Goal: Use online tool/utility: Use online tool/utility

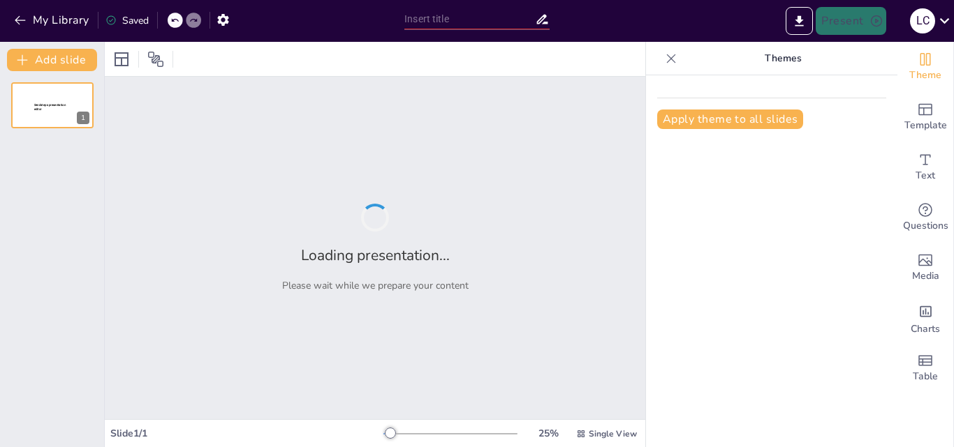
type input "¿Qué Sabes Sobre el Código de Integridad del Servicio Público Colombiano?"
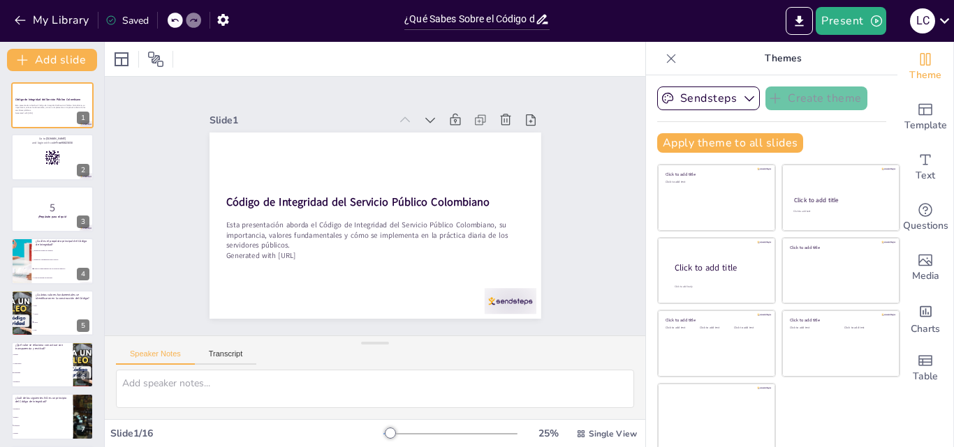
checkbox input "true"
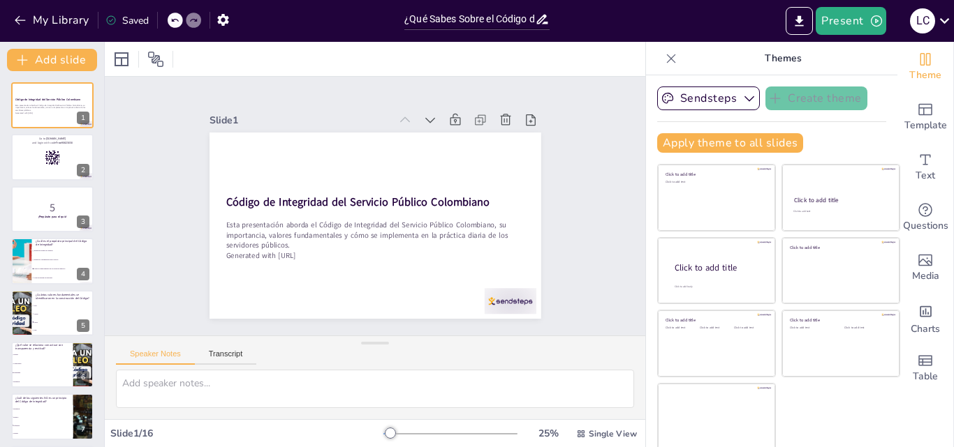
checkbox input "true"
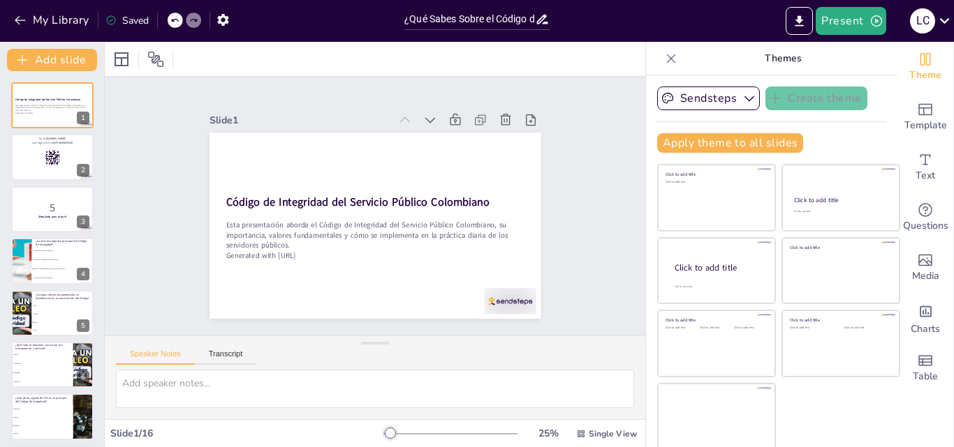
checkbox input "true"
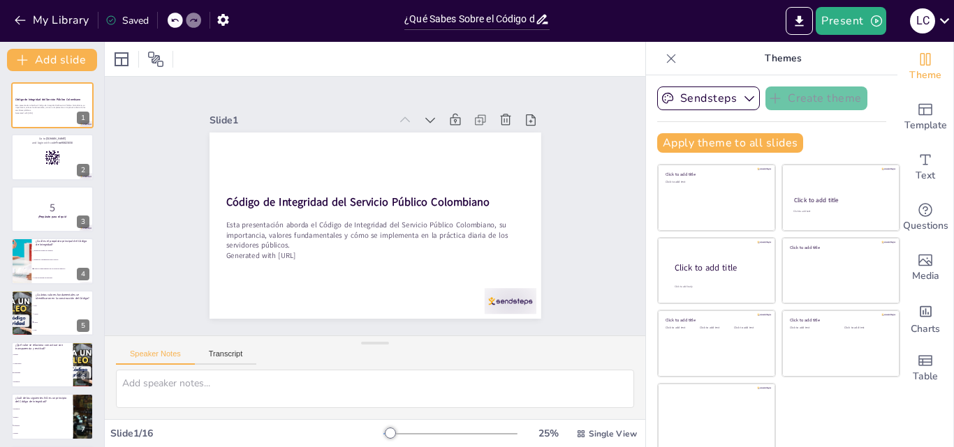
checkbox input "true"
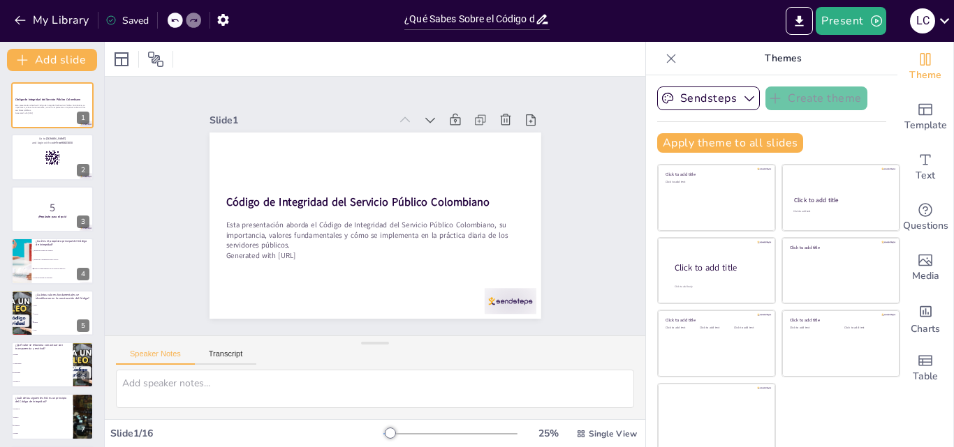
checkbox input "true"
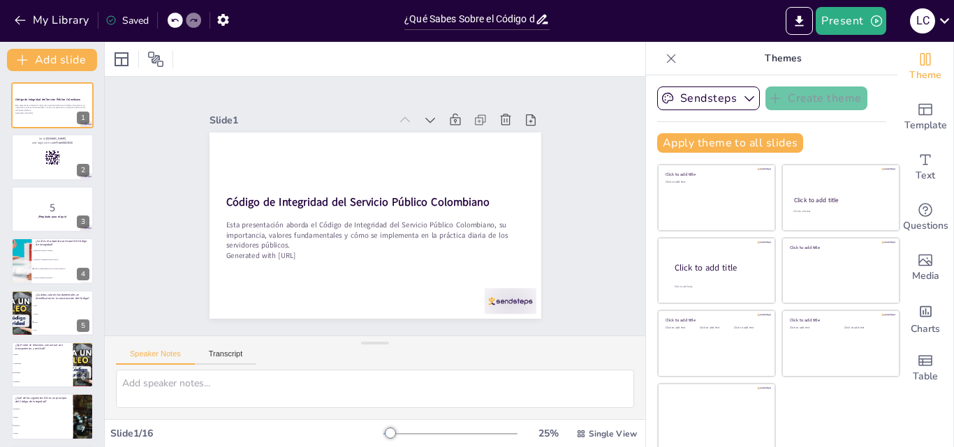
checkbox input "true"
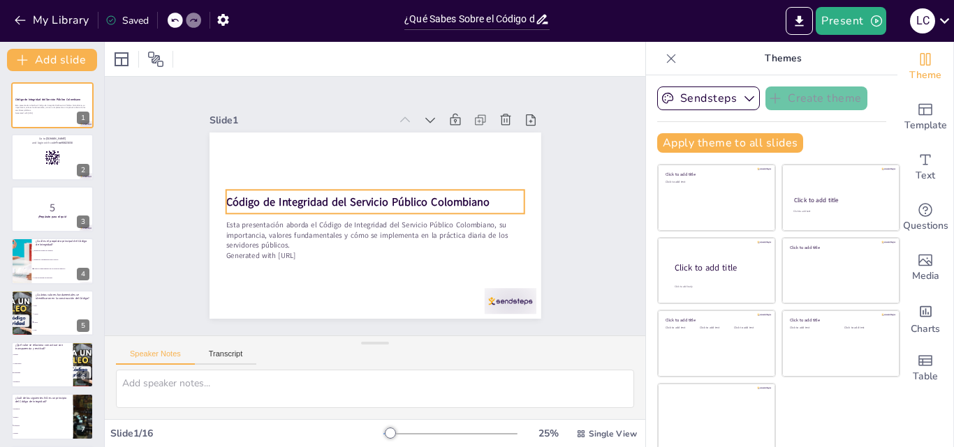
checkbox input "true"
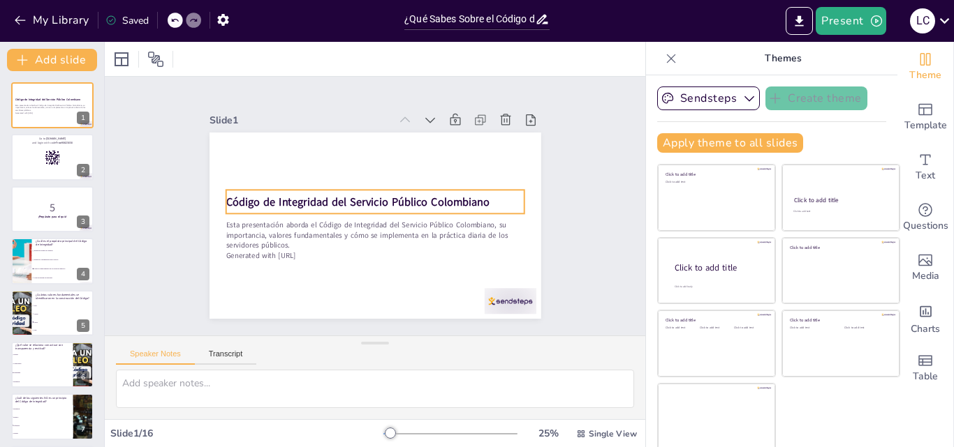
checkbox input "true"
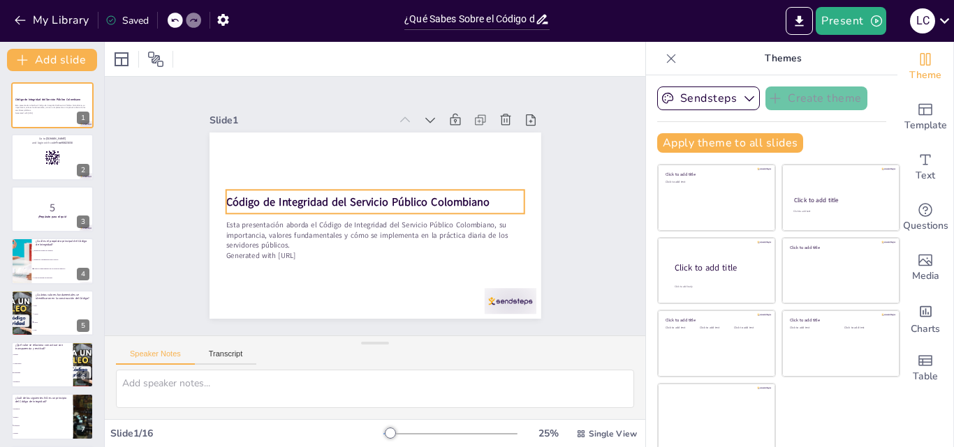
checkbox input "true"
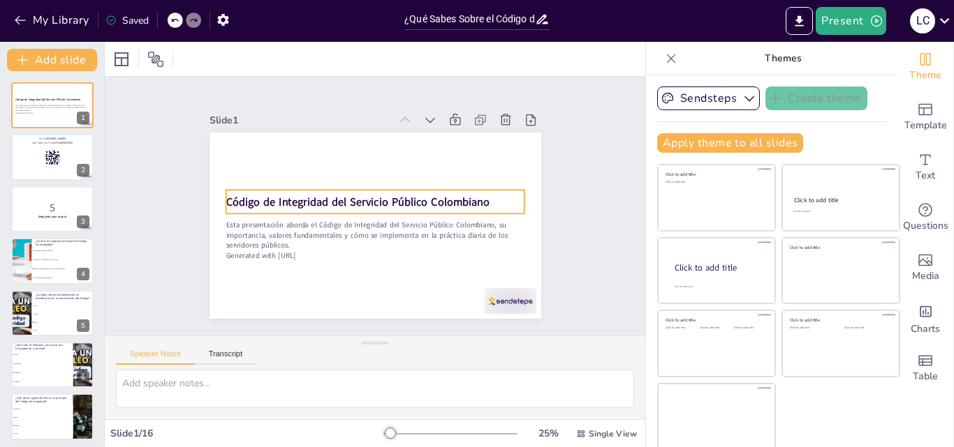
checkbox input "true"
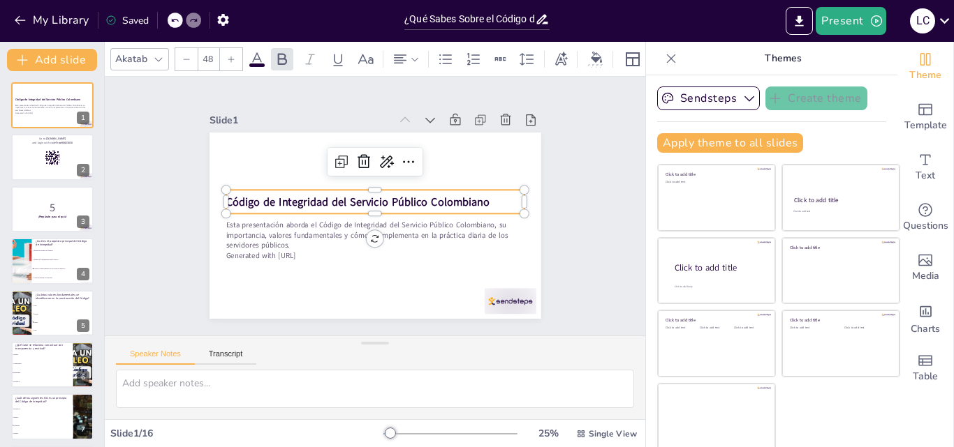
click at [506, 202] on p "Código de Integridad del Servicio Público Colombiano" at bounding box center [375, 202] width 298 height 47
checkbox input "true"
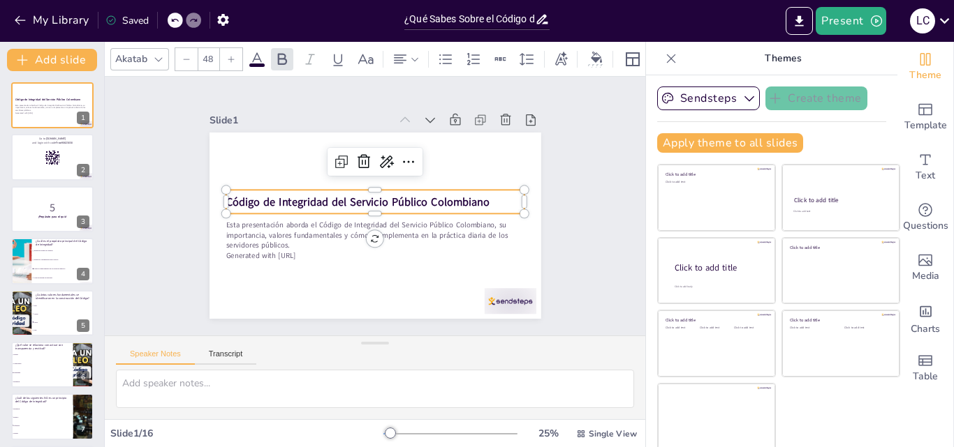
checkbox input "true"
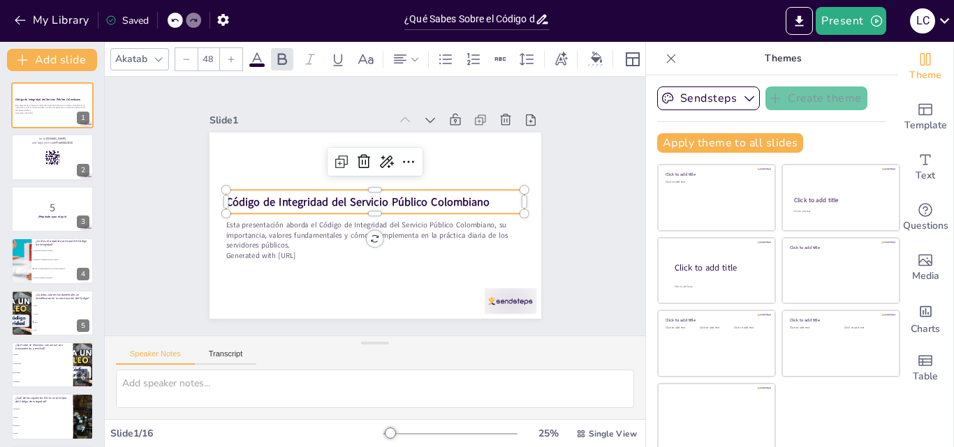
checkbox input "true"
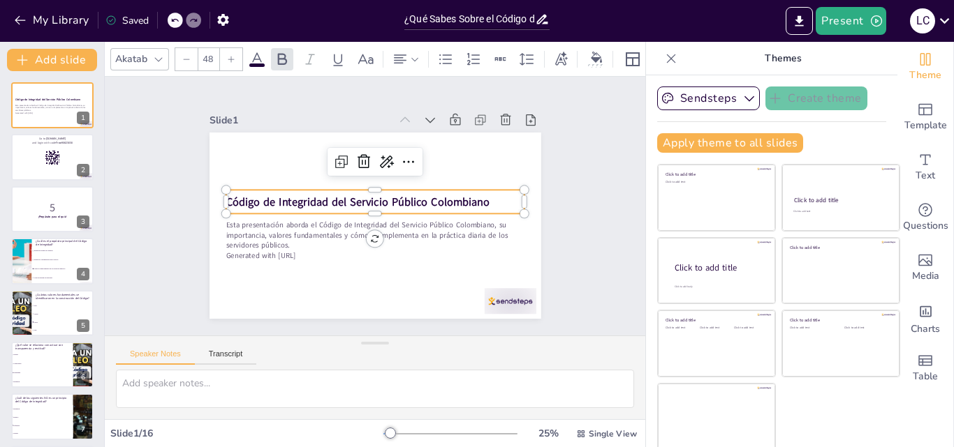
checkbox input "true"
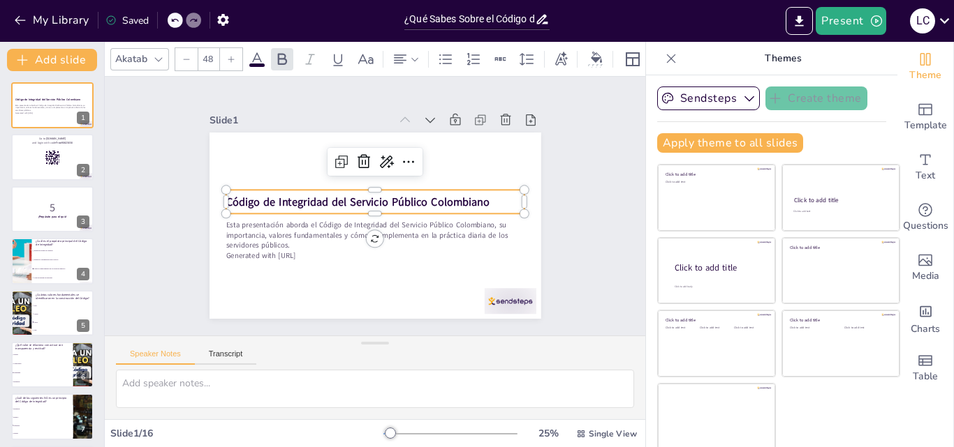
checkbox input "true"
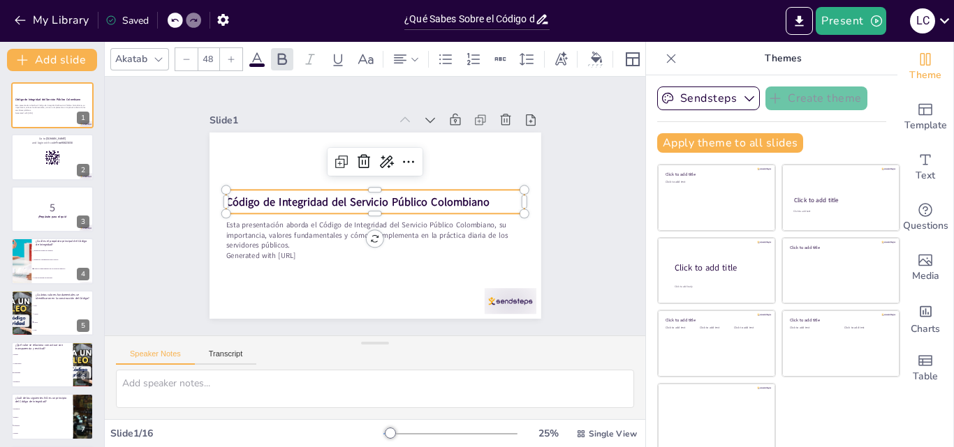
checkbox input "true"
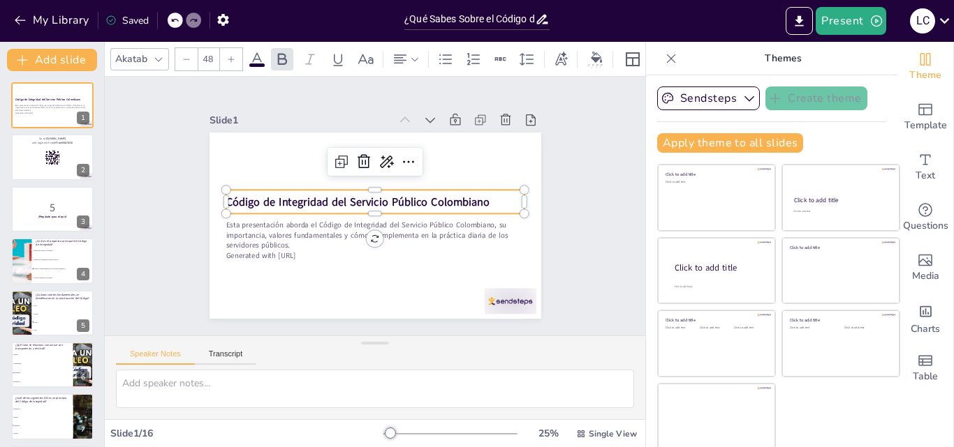
checkbox input "true"
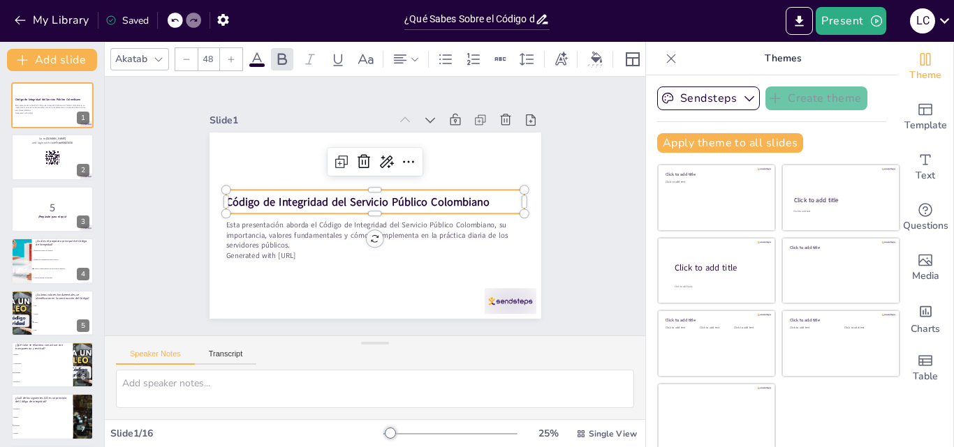
checkbox input "true"
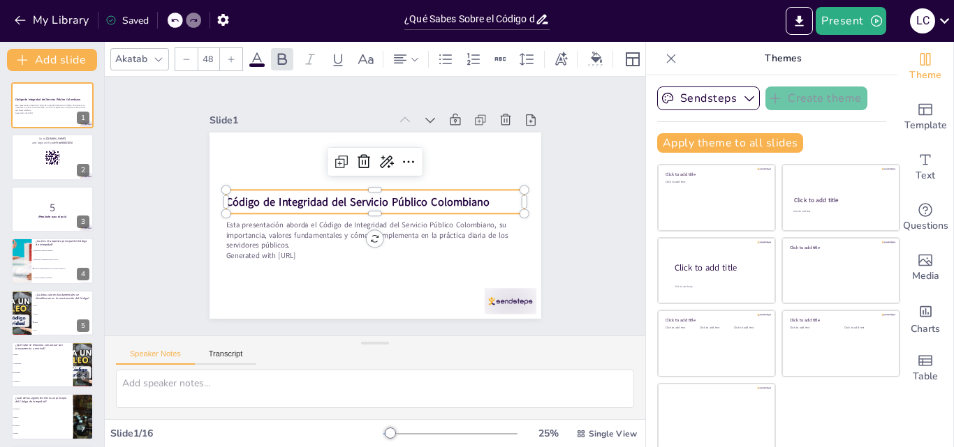
checkbox input "true"
click at [600, 200] on div "Slide 1 Código de Integridad del Servicio Público Colombiano Esta presentación …" at bounding box center [375, 206] width 540 height 259
checkbox input "true"
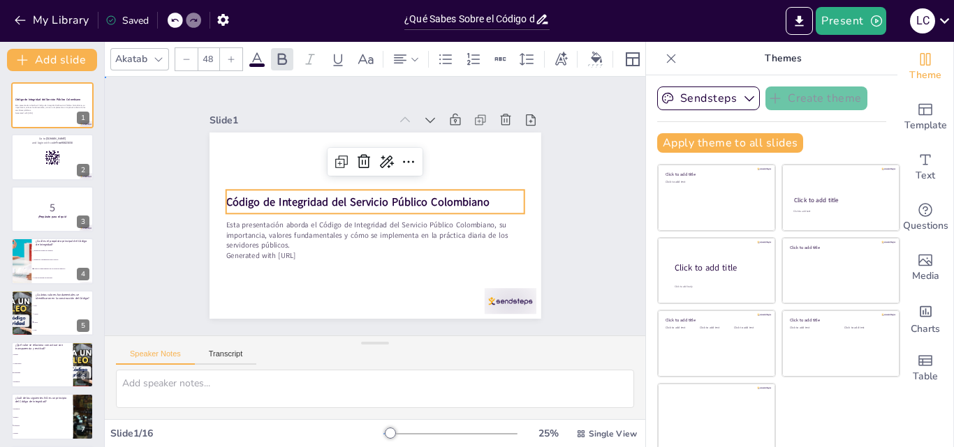
checkbox input "true"
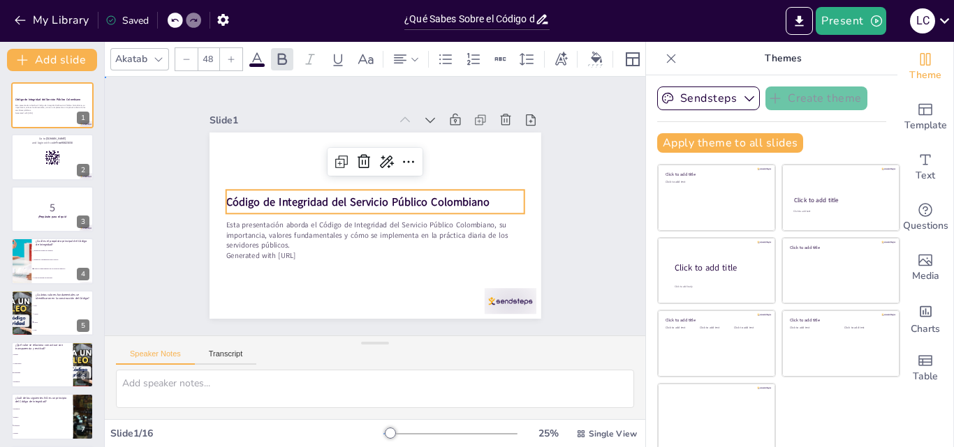
checkbox input "true"
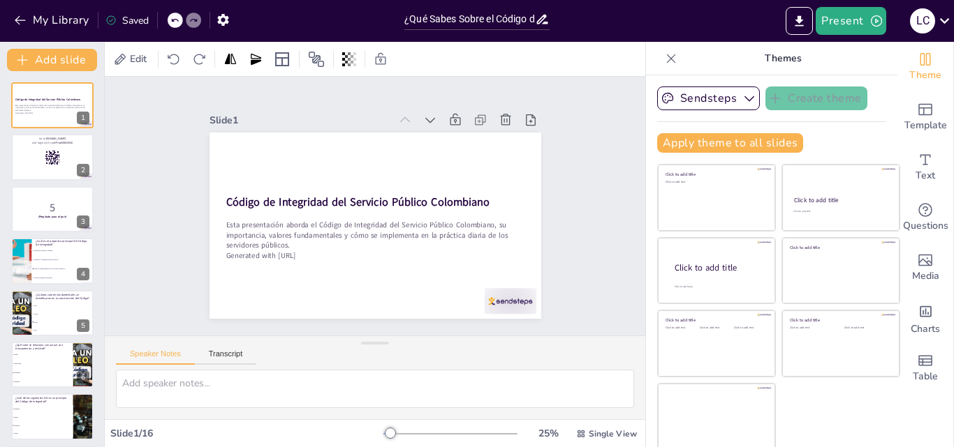
checkbox input "true"
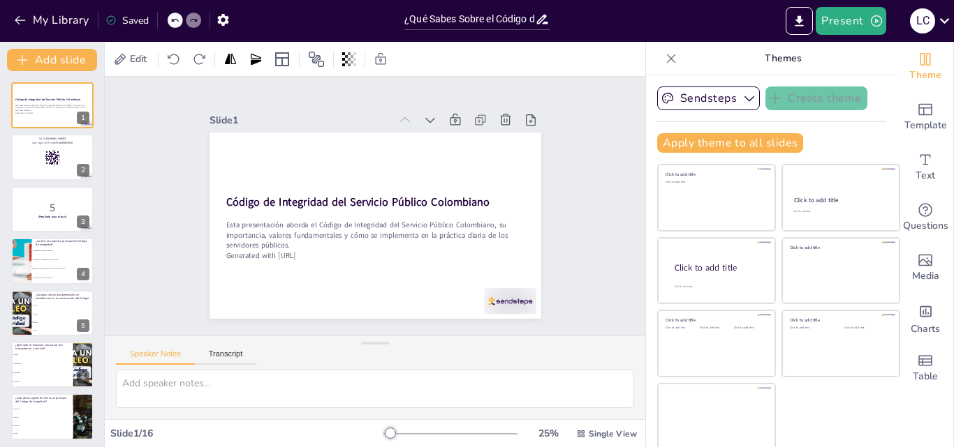
checkbox input "true"
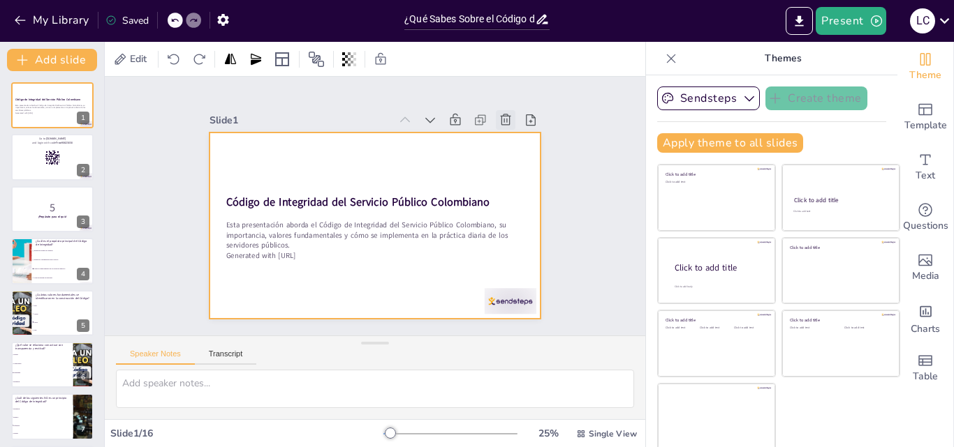
checkbox input "true"
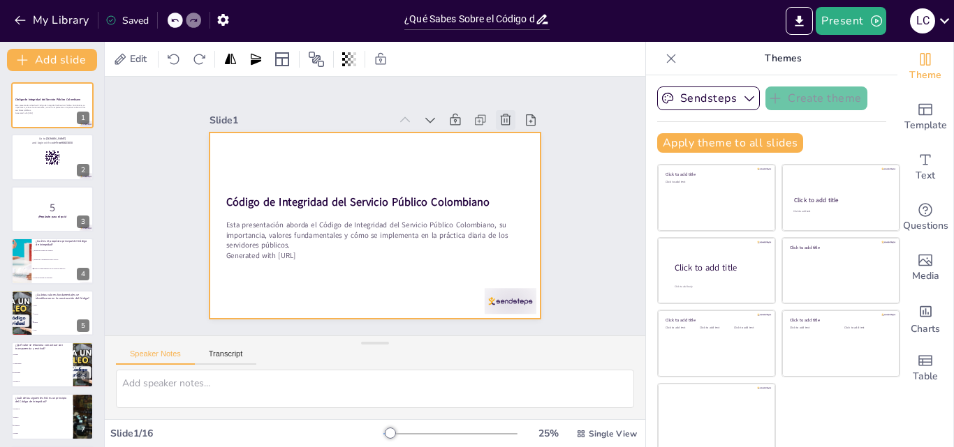
checkbox input "true"
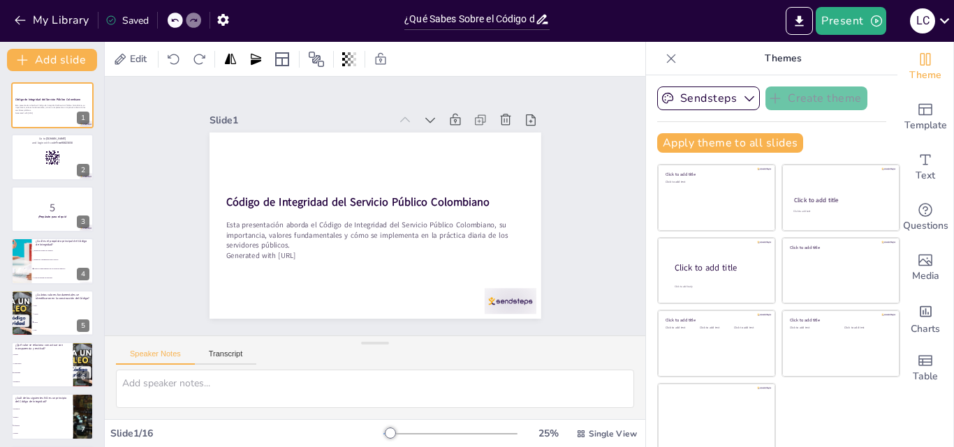
checkbox input "true"
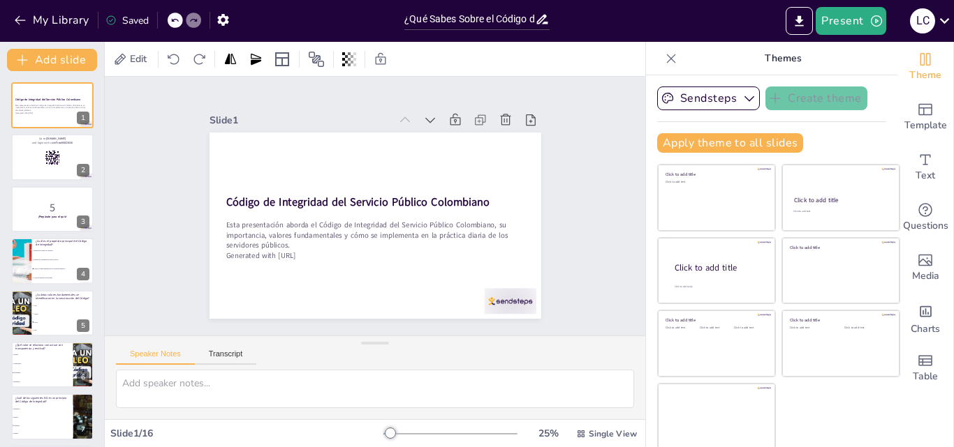
checkbox input "true"
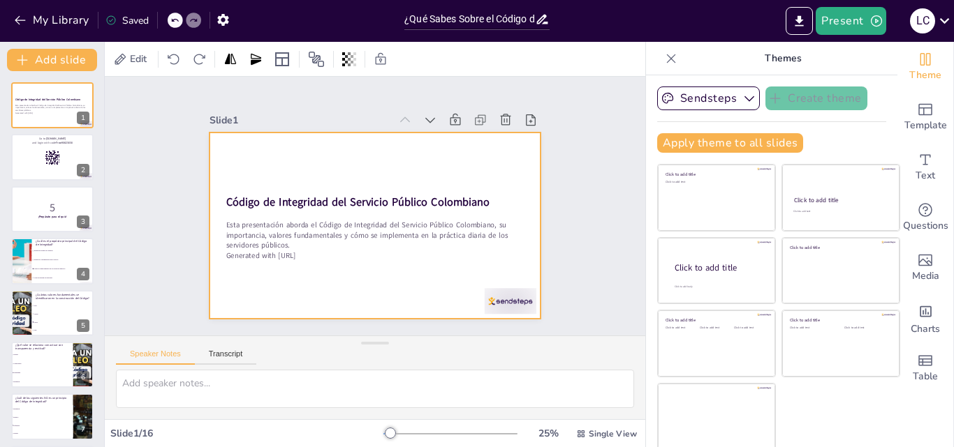
checkbox input "true"
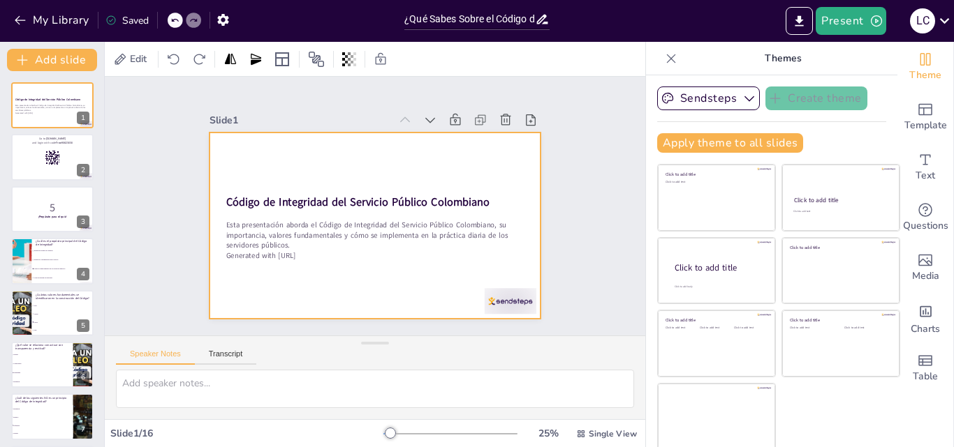
checkbox input "true"
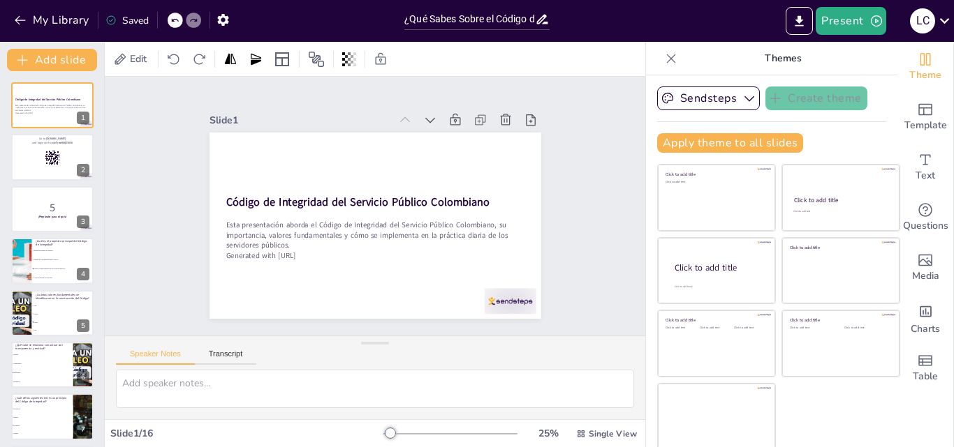
checkbox input "true"
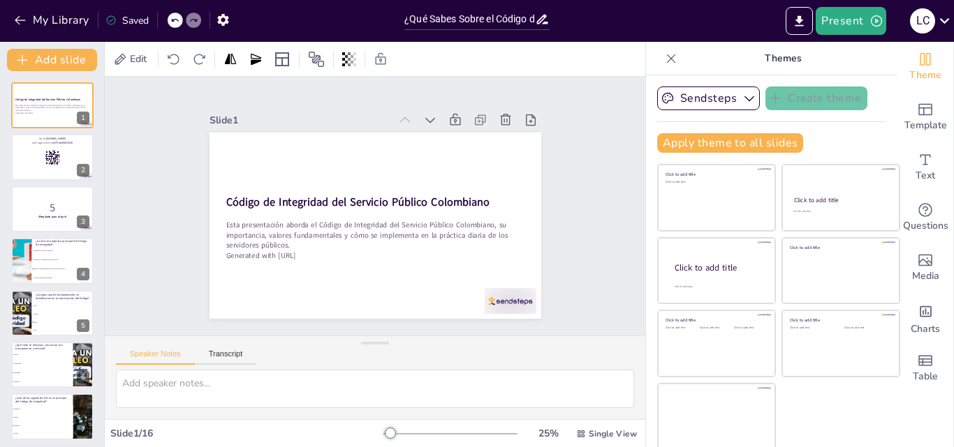
checkbox input "true"
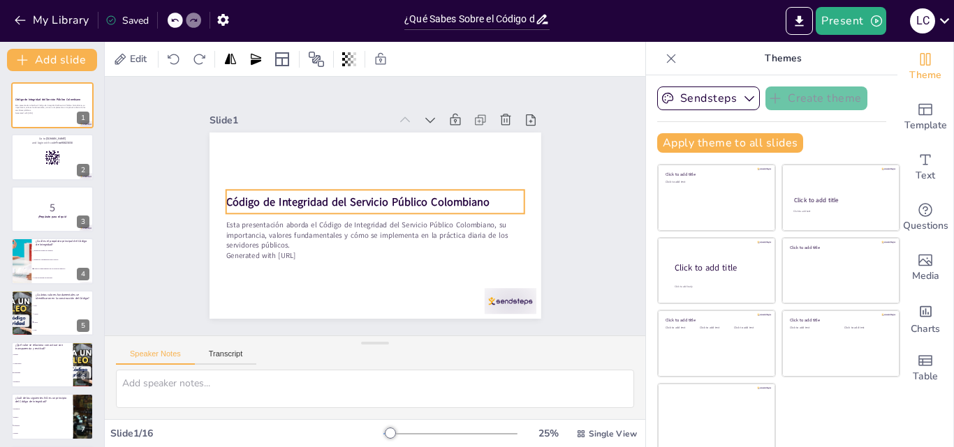
checkbox input "true"
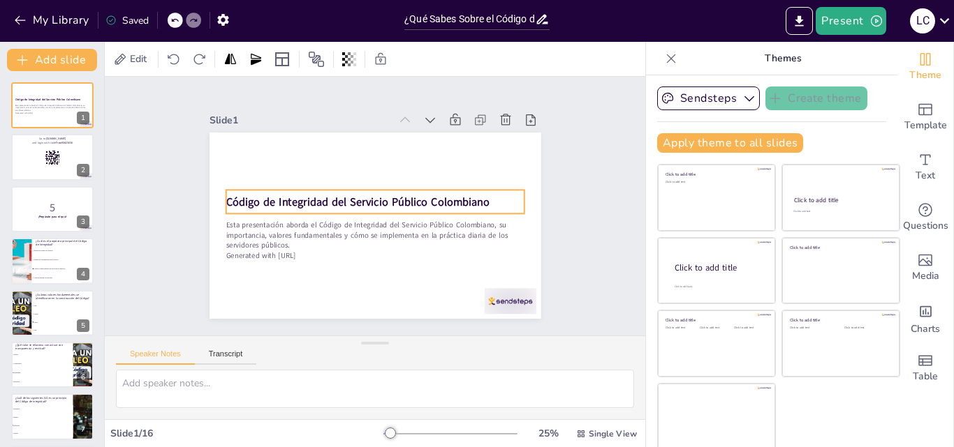
checkbox input "true"
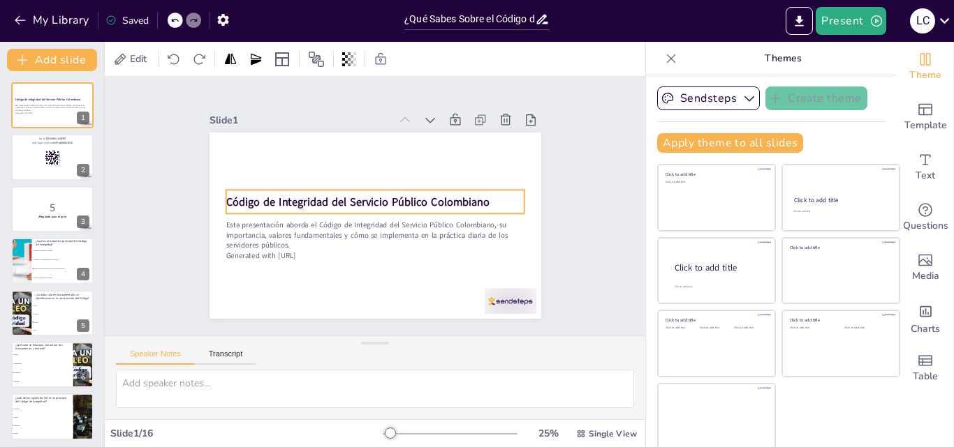
checkbox input "true"
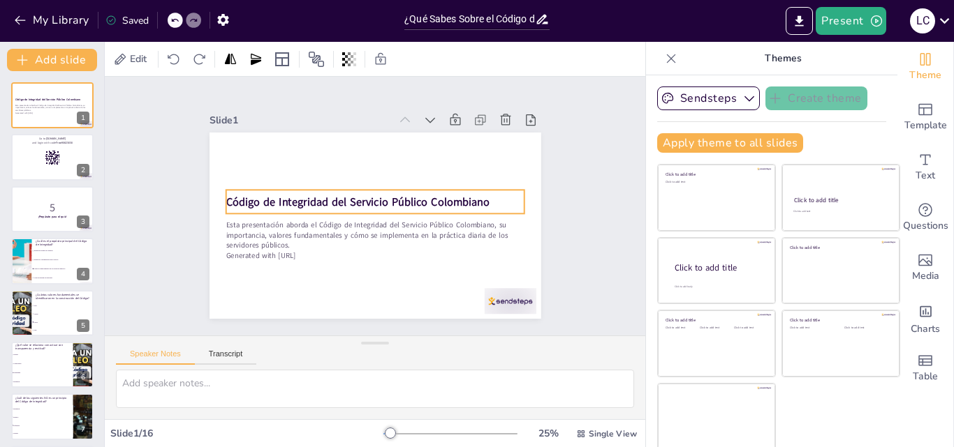
checkbox input "true"
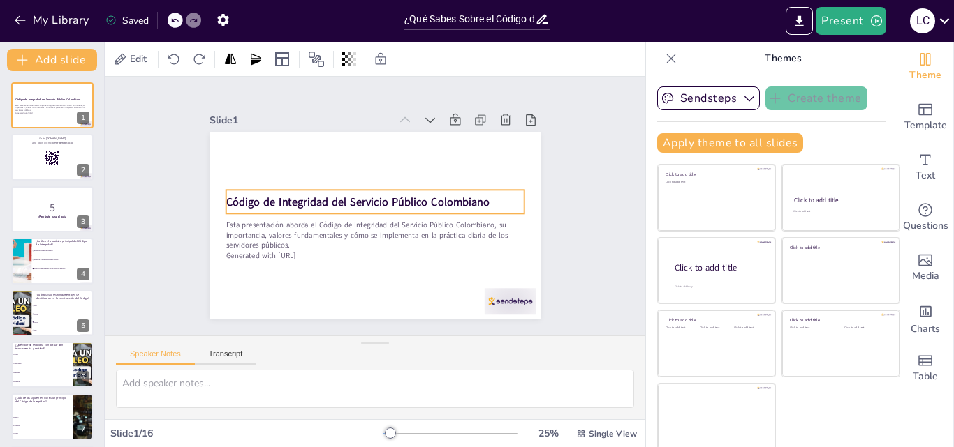
checkbox input "true"
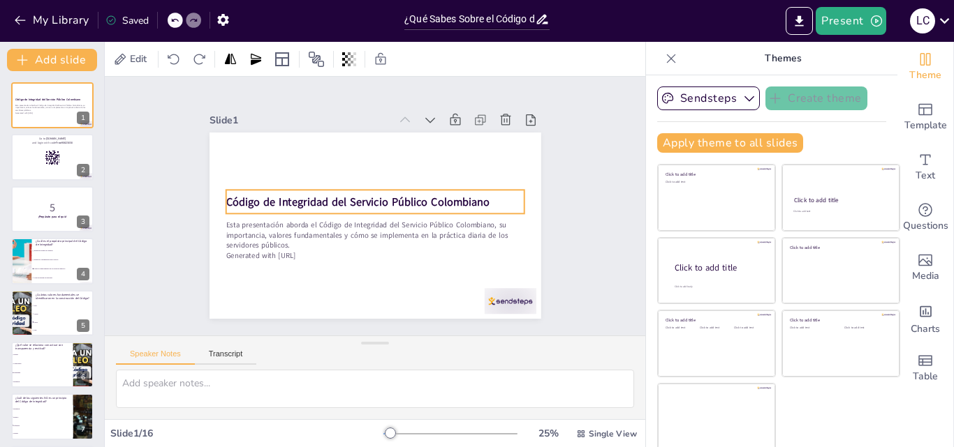
checkbox input "true"
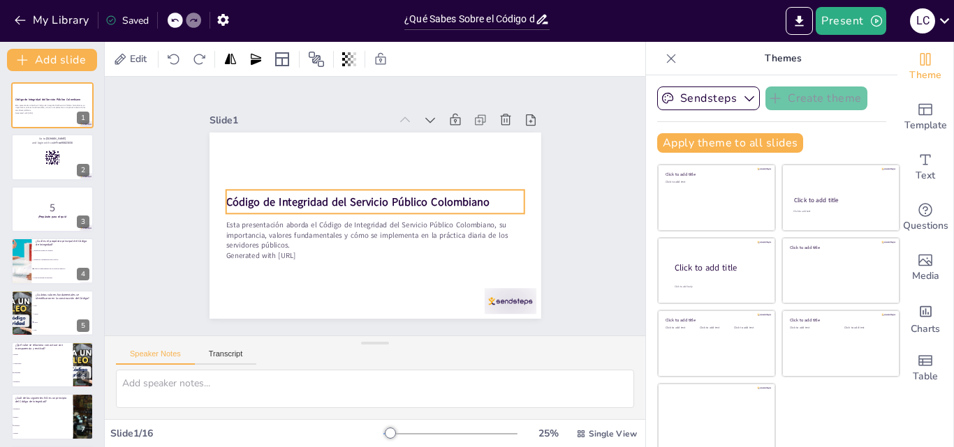
checkbox input "true"
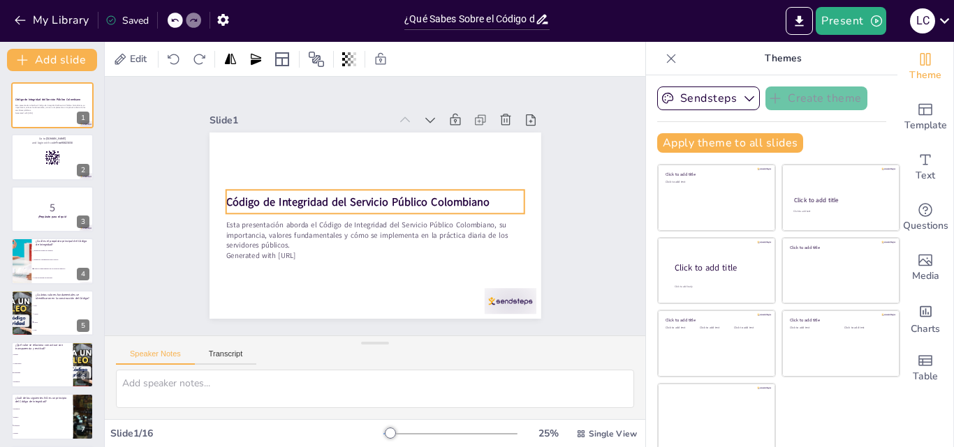
checkbox input "true"
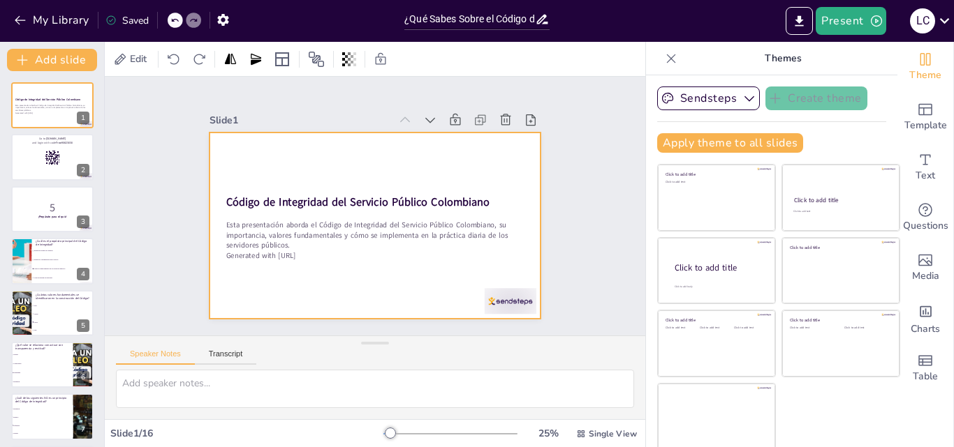
checkbox input "true"
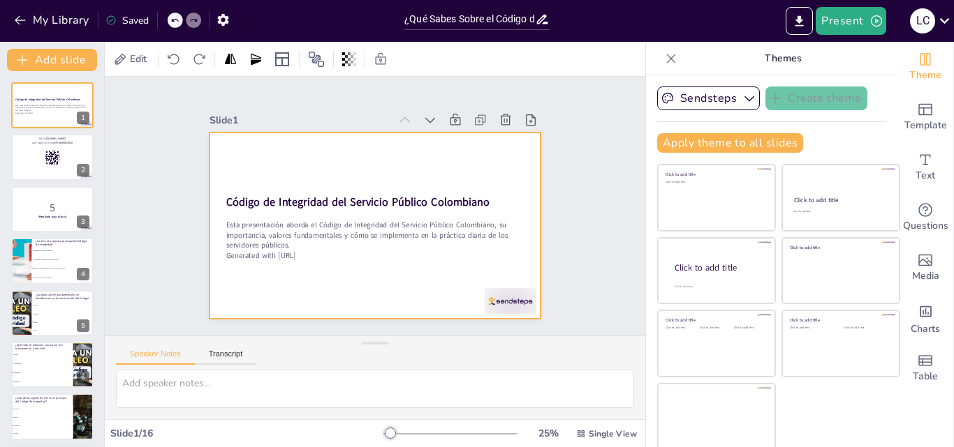
checkbox input "true"
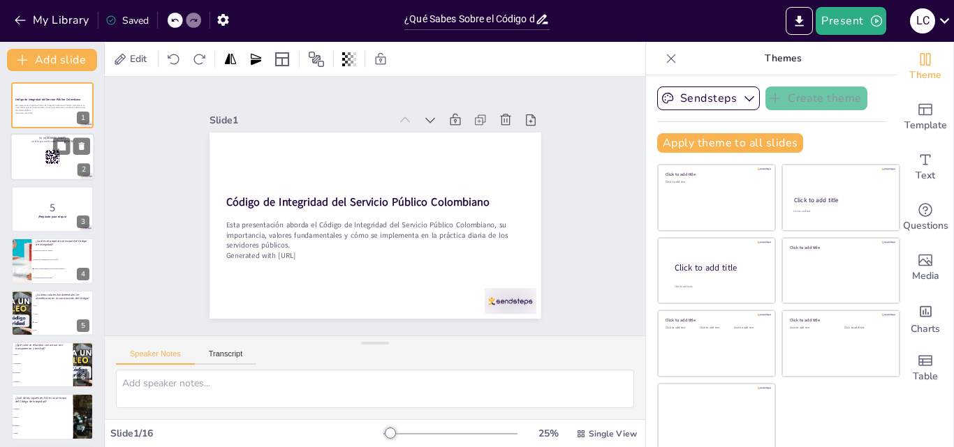
click at [28, 155] on div at bounding box center [52, 157] width 84 height 47
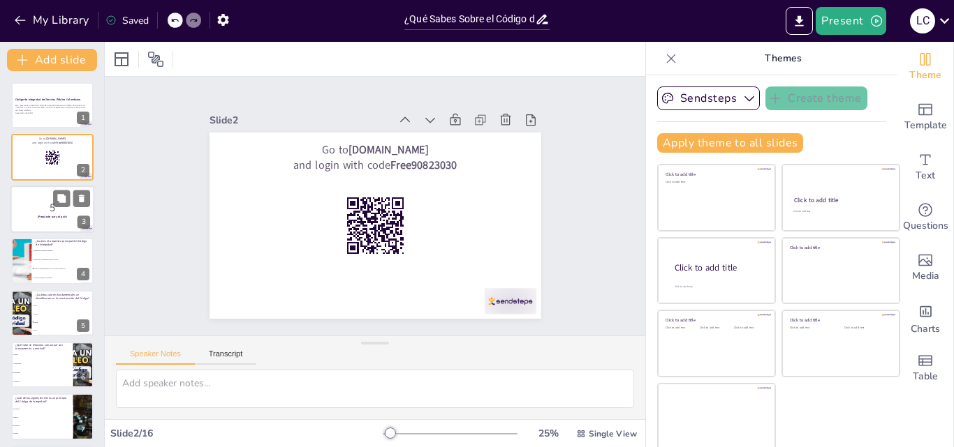
click at [43, 198] on div at bounding box center [52, 209] width 84 height 47
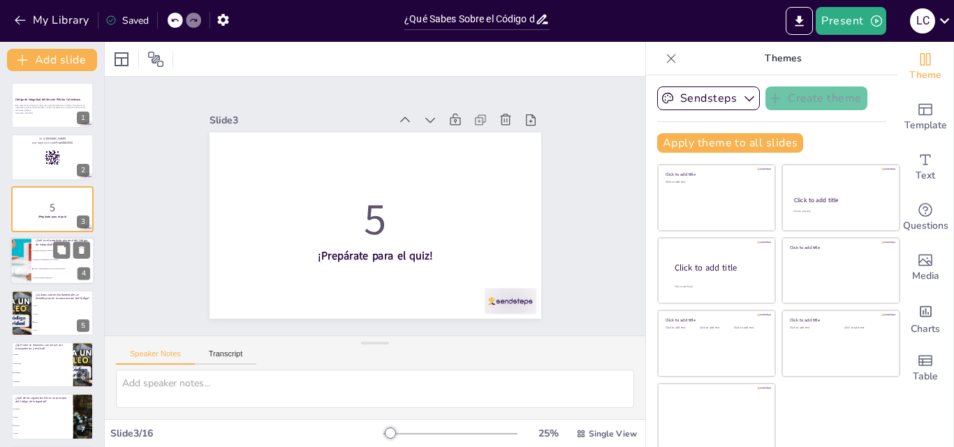
click at [47, 252] on li "Establecer normas de conducta" at bounding box center [62, 250] width 63 height 9
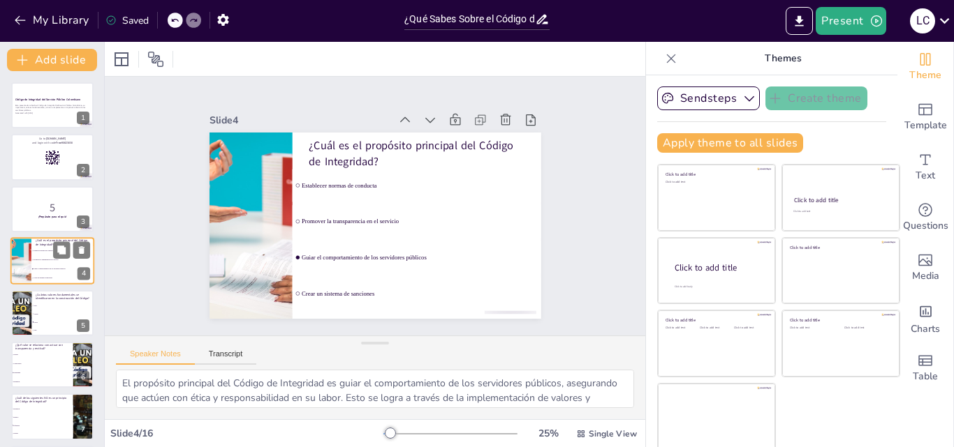
scroll to position [2, 0]
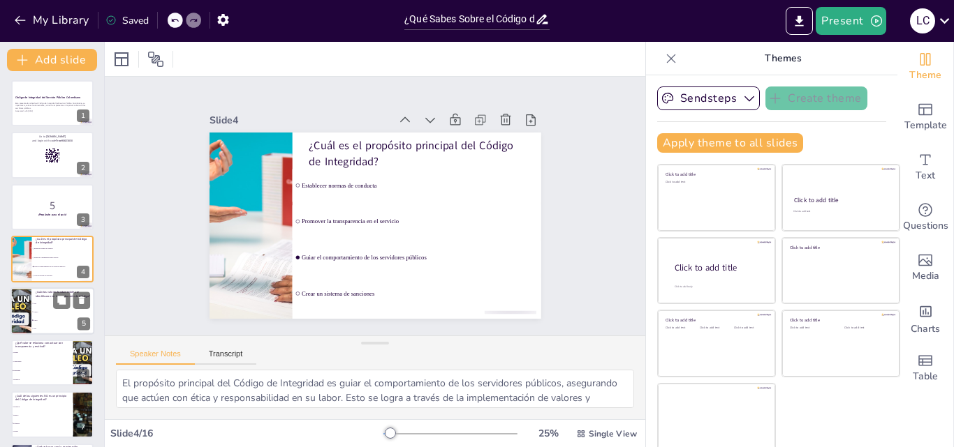
click at [55, 313] on li "Cuatro" at bounding box center [62, 312] width 63 height 8
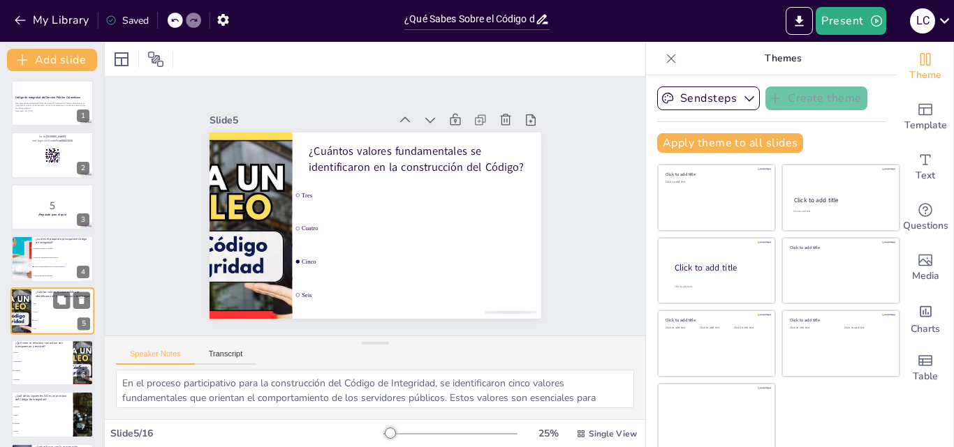
scroll to position [54, 0]
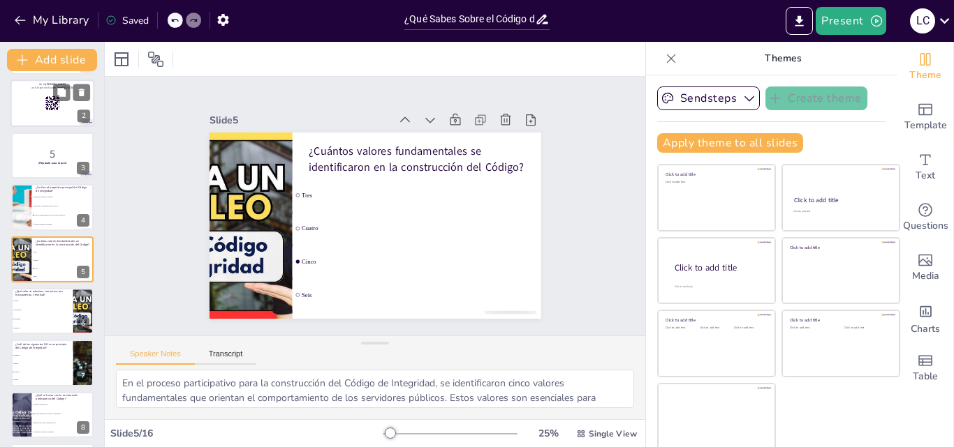
click at [49, 96] on rect at bounding box center [52, 103] width 15 height 15
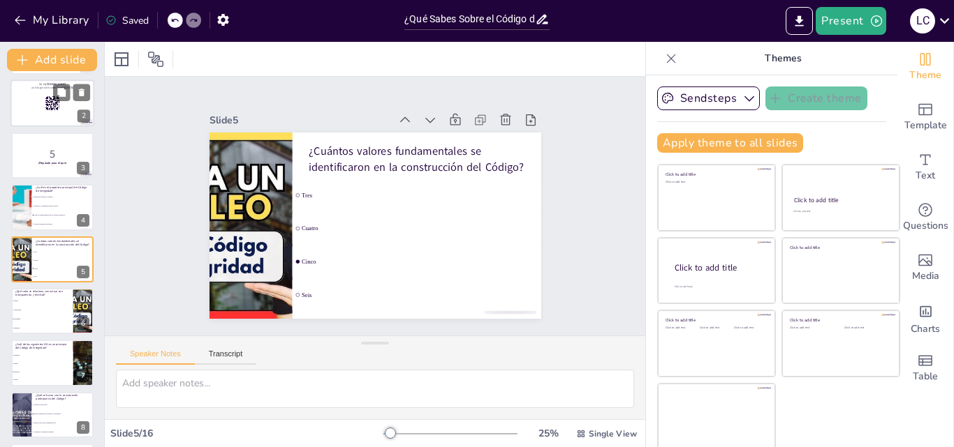
scroll to position [0, 0]
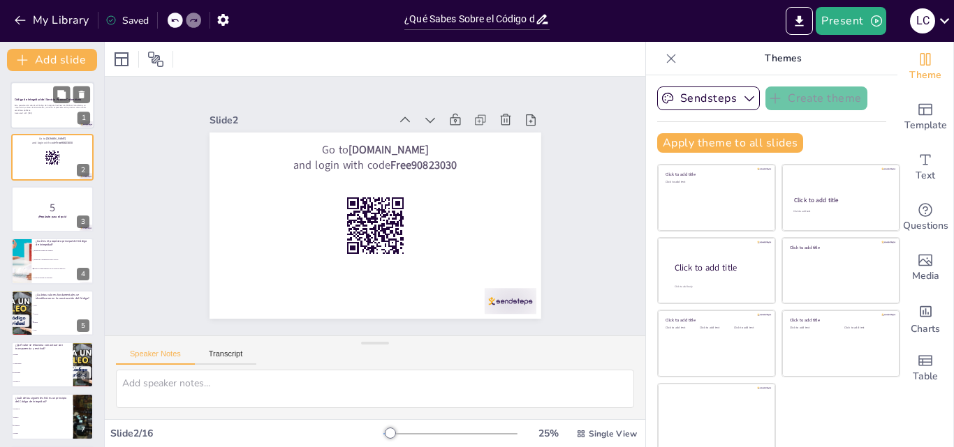
click at [52, 111] on p "Esta presentación aborda el Código de Integridad del Servicio Público Colombian…" at bounding box center [52, 108] width 75 height 8
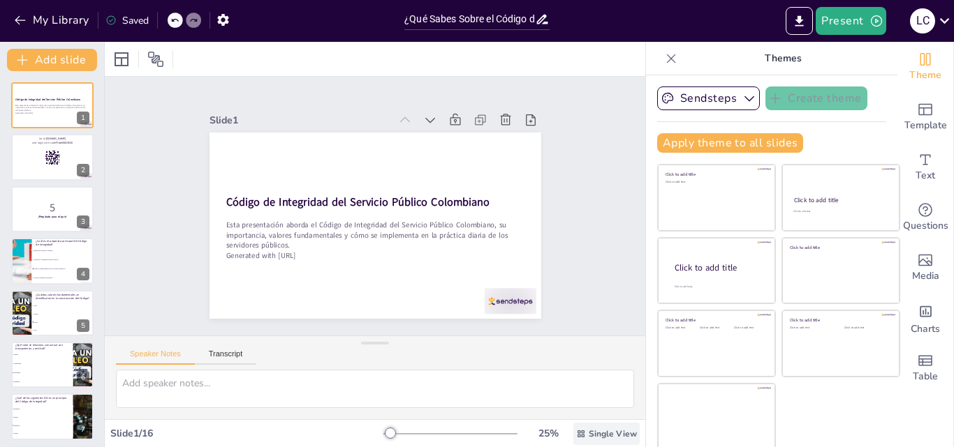
click at [588, 434] on span "Single View" at bounding box center [612, 434] width 48 height 11
click at [596, 280] on div "Slide 1 Código de Integridad del Servicio Público Colombiano Esta presentación …" at bounding box center [375, 207] width 564 height 314
click at [550, 200] on div "Slide 1 Código de Integridad del Servicio Público Colombiano Esta presentación …" at bounding box center [375, 206] width 410 height 225
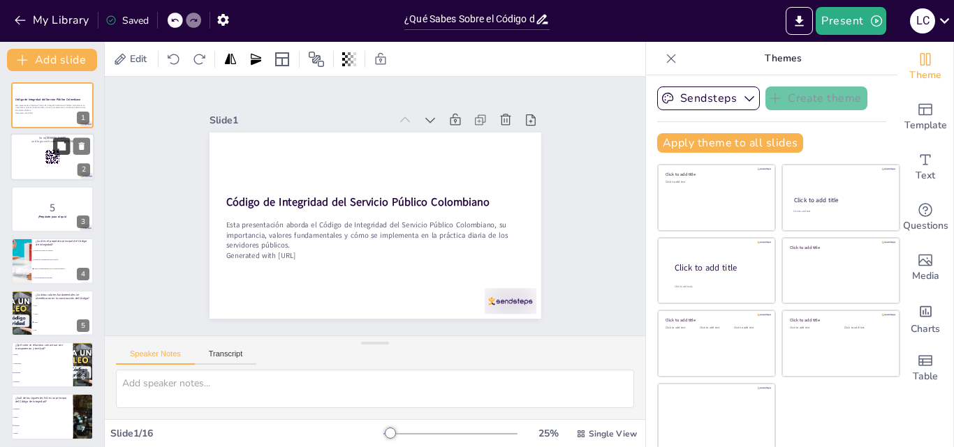
click at [54, 149] on button at bounding box center [61, 146] width 17 height 17
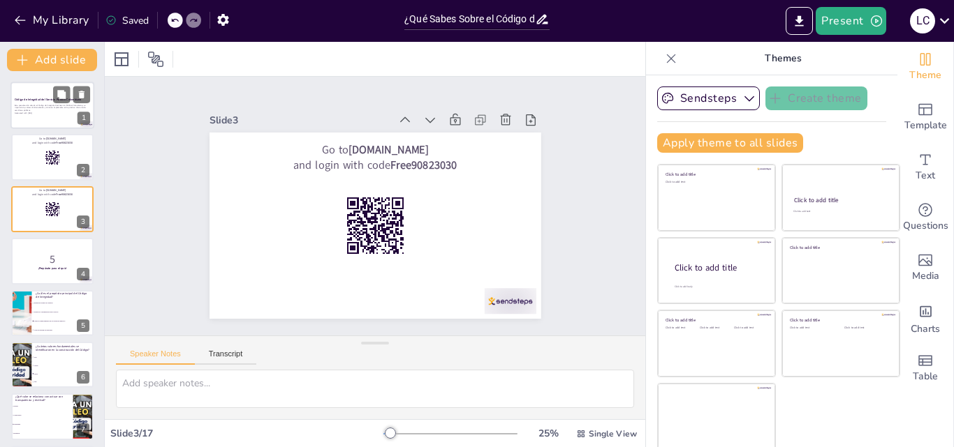
click at [54, 106] on p "Esta presentación aborda el Código de Integridad del Servicio Público Colombian…" at bounding box center [52, 108] width 75 height 8
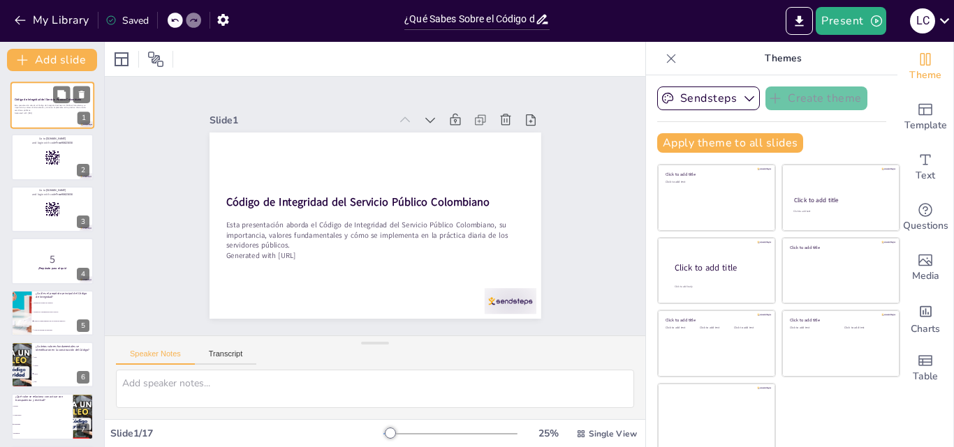
click at [54, 106] on p "Esta presentación aborda el Código de Integridad del Servicio Público Colombian…" at bounding box center [52, 108] width 75 height 8
click at [850, 10] on button "Present" at bounding box center [850, 21] width 70 height 28
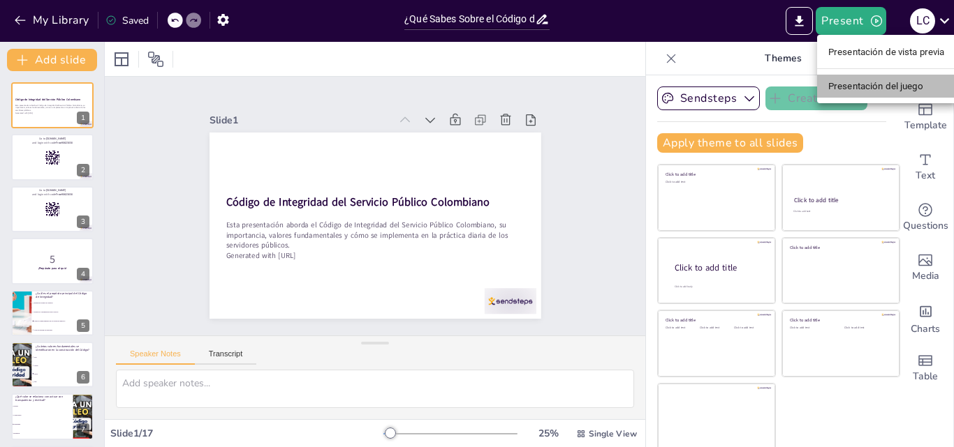
click at [860, 90] on font "Presentación del juego" at bounding box center [875, 86] width 95 height 10
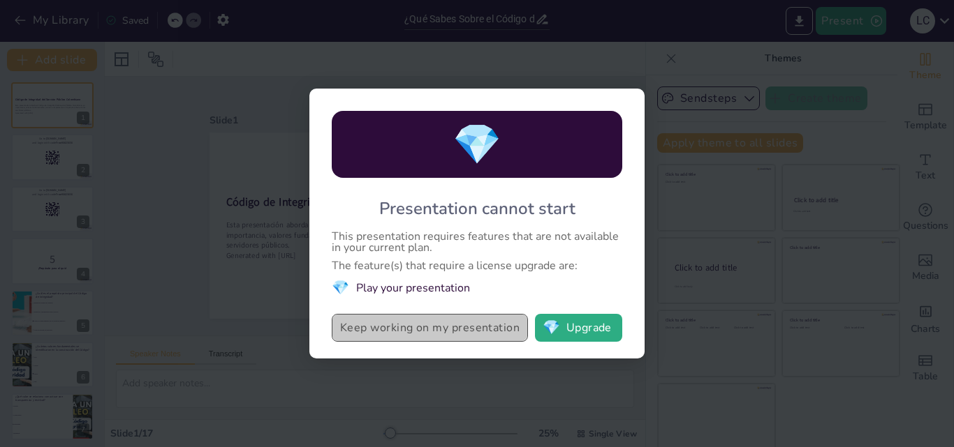
click at [487, 334] on button "Keep working on my presentation" at bounding box center [430, 328] width 196 height 28
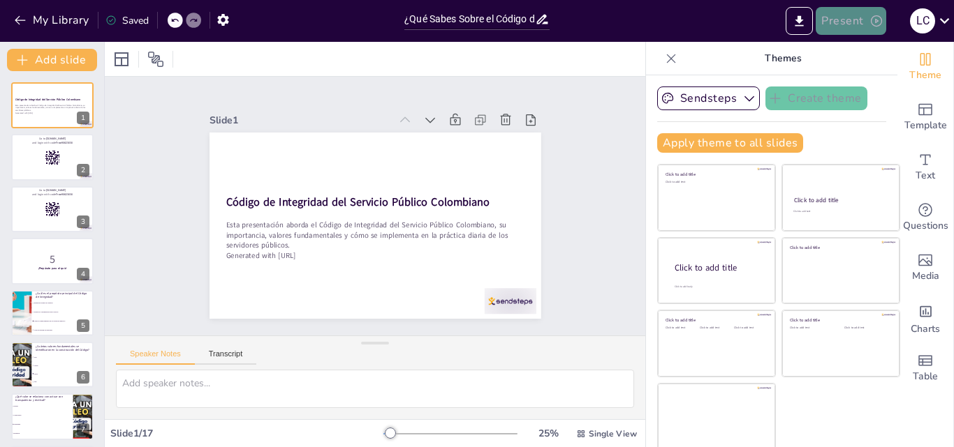
click at [840, 32] on button "Present" at bounding box center [850, 21] width 70 height 28
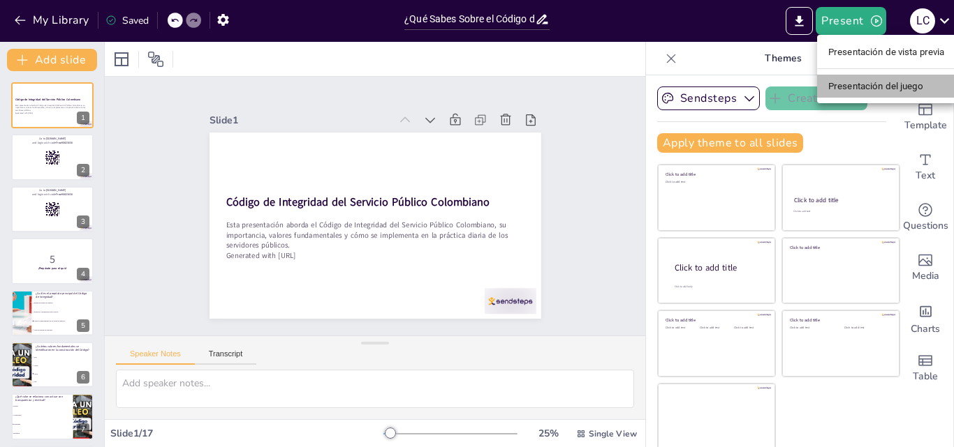
click at [843, 96] on li "Presentación del juego" at bounding box center [886, 86] width 139 height 22
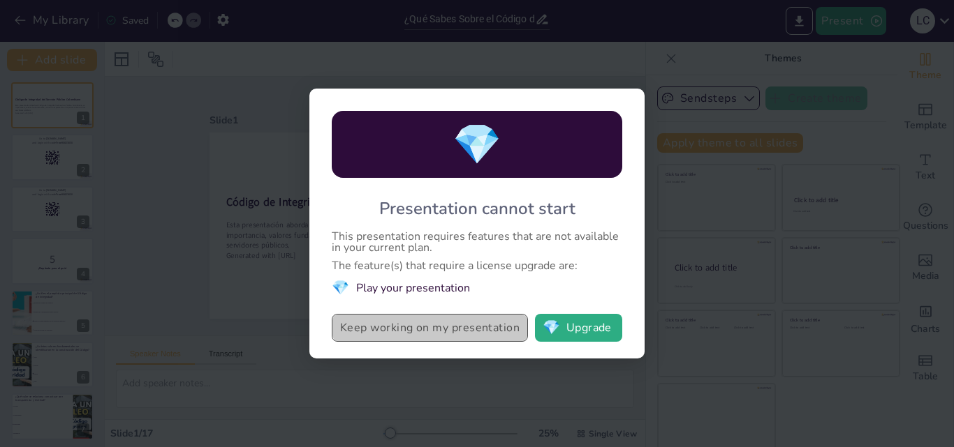
click at [487, 324] on button "Keep working on my presentation" at bounding box center [430, 328] width 196 height 28
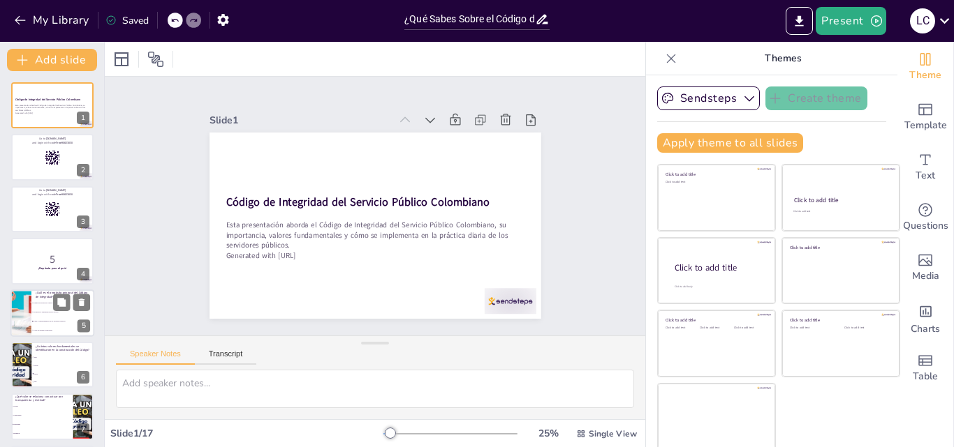
click at [26, 302] on div at bounding box center [21, 313] width 84 height 47
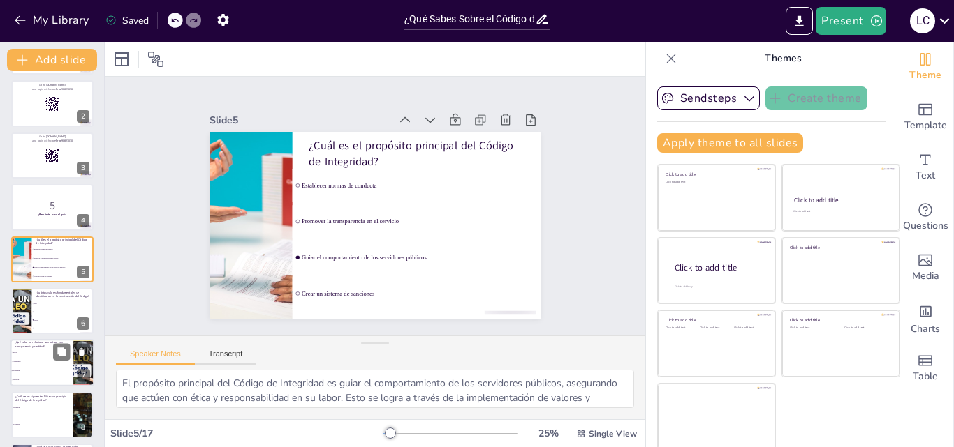
click at [37, 355] on li "Justicia" at bounding box center [41, 353] width 63 height 9
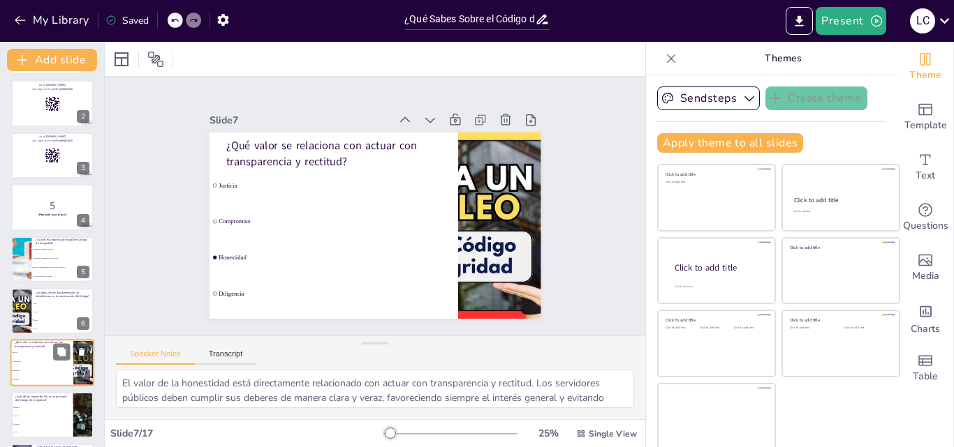
scroll to position [158, 0]
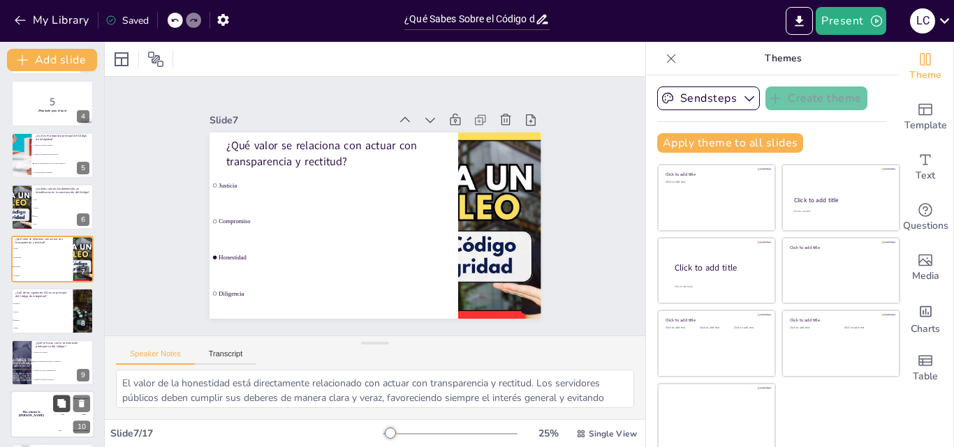
click at [66, 406] on icon at bounding box center [62, 404] width 10 height 10
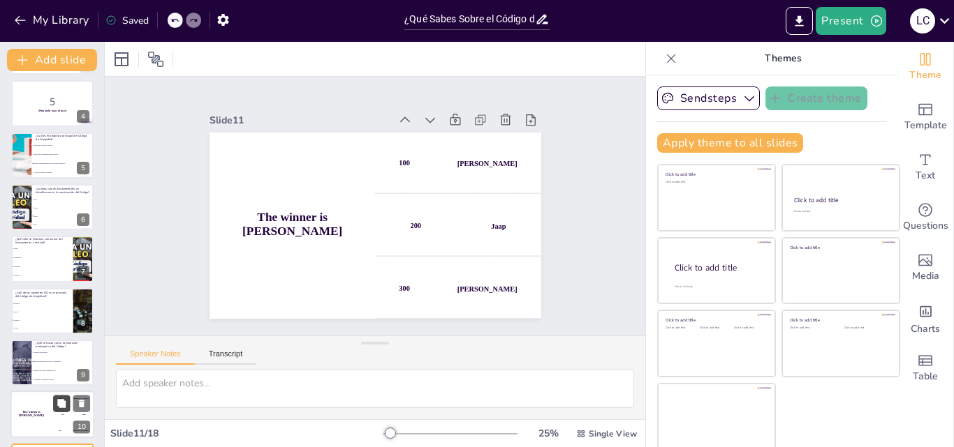
scroll to position [365, 0]
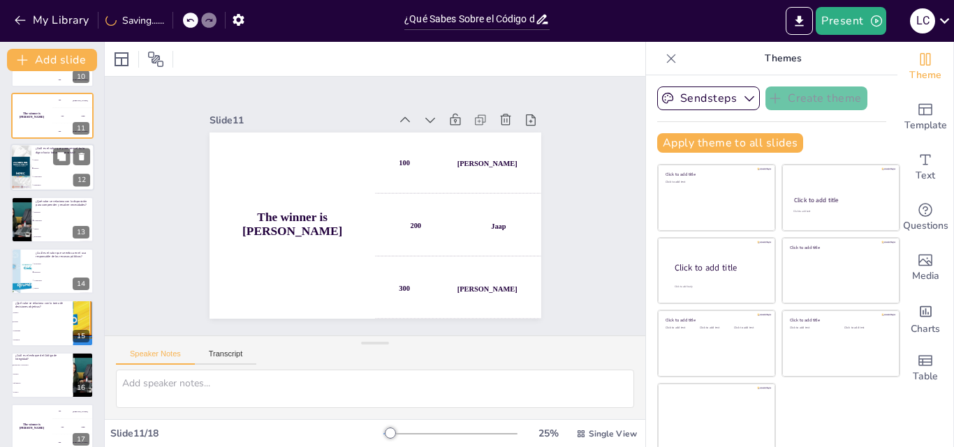
click at [59, 180] on li "Compromiso" at bounding box center [62, 177] width 63 height 8
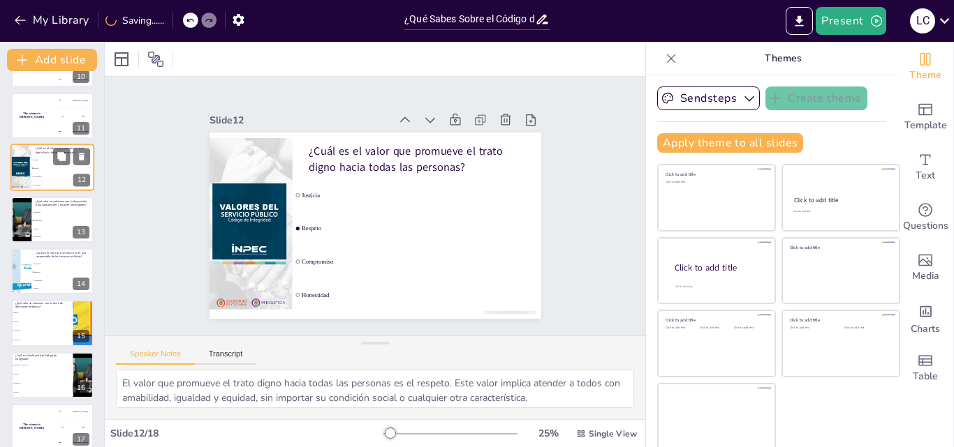
scroll to position [417, 0]
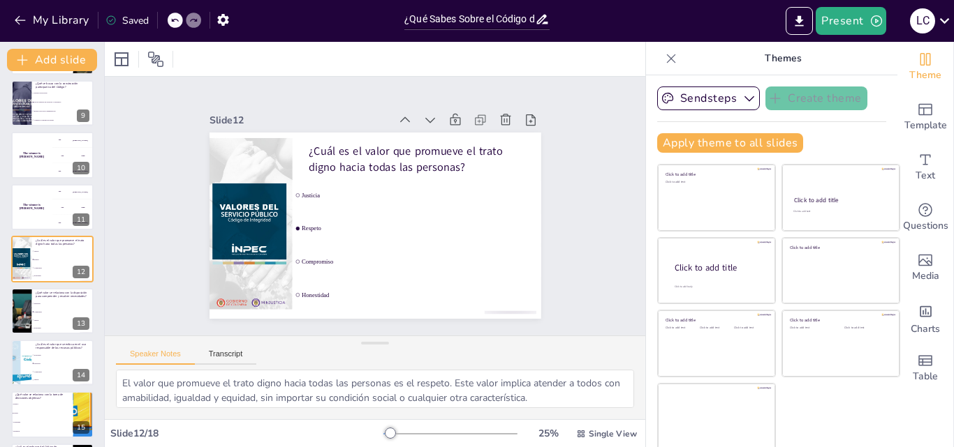
click at [36, 233] on div "Código de Integridad del Servicio Público Colombiano Esta presentación aborda e…" at bounding box center [52, 129] width 104 height 929
click at [36, 334] on div "¿Qué valor se relaciona con la disposición para comprender y resolver necesidad…" at bounding box center [52, 311] width 84 height 47
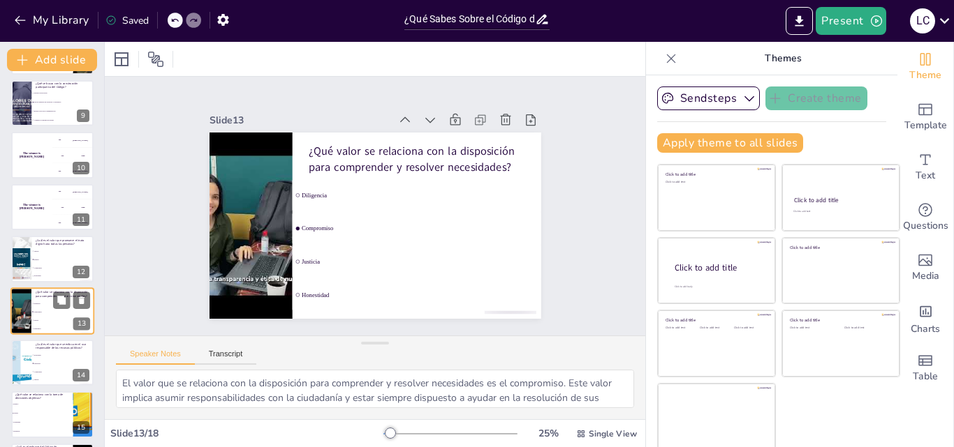
scroll to position [469, 0]
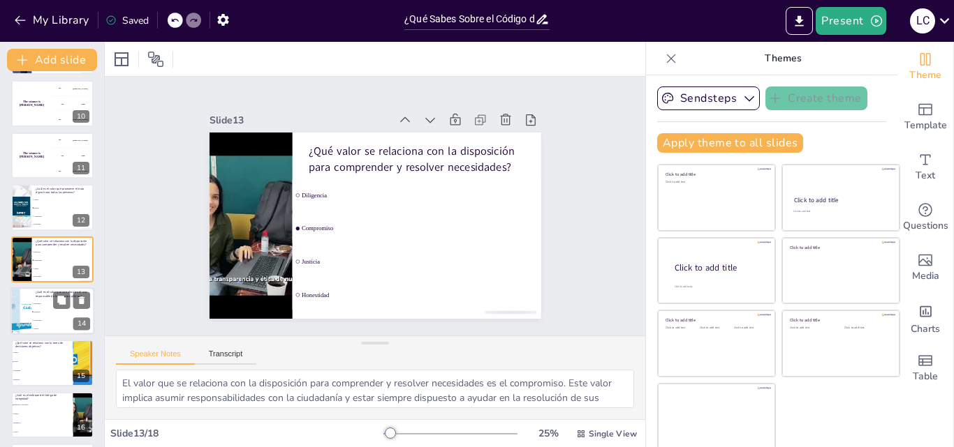
click at [40, 306] on li "Honestidad" at bounding box center [62, 303] width 63 height 8
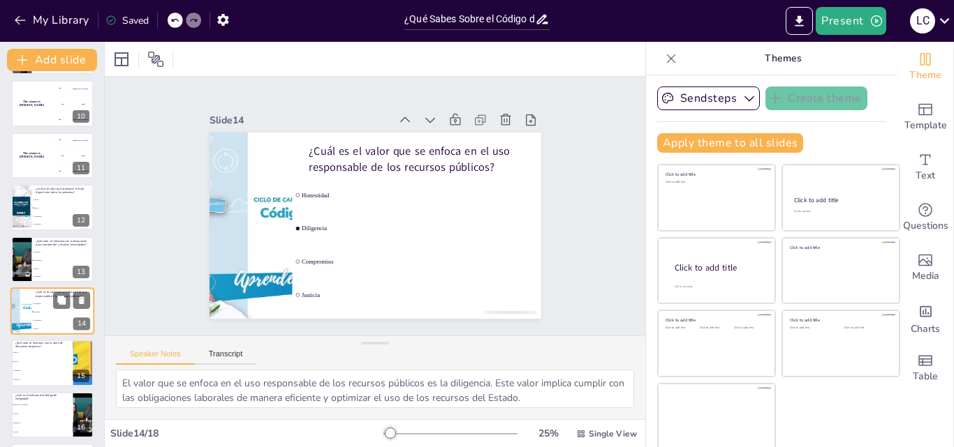
scroll to position [521, 0]
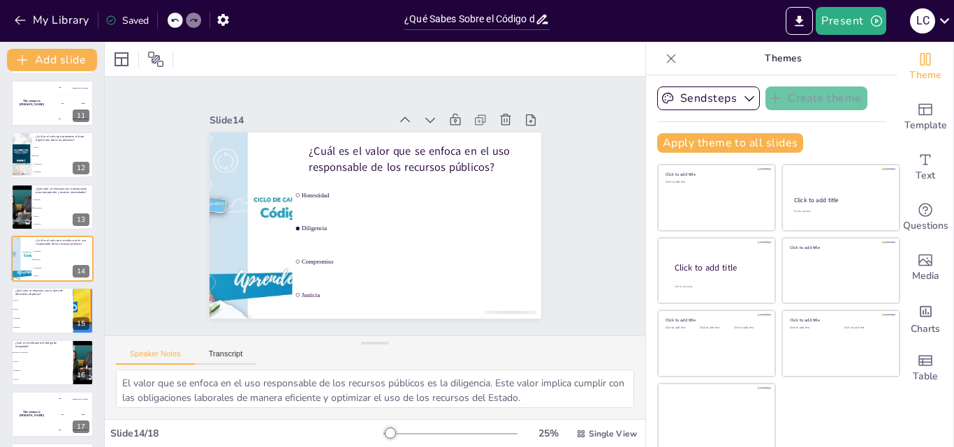
click at [38, 338] on div "Código de Integridad del Servicio Público Colombiano Esta presentación aborda e…" at bounding box center [52, 25] width 104 height 929
click at [36, 325] on li "Diligencia" at bounding box center [41, 328] width 63 height 9
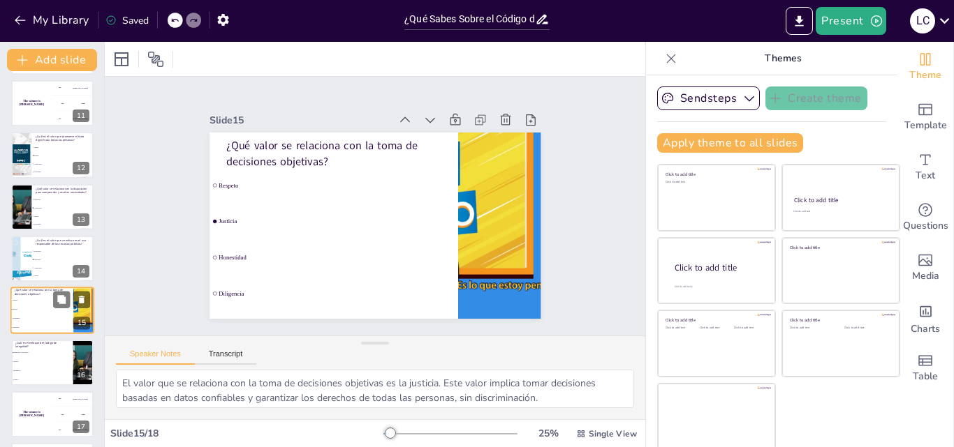
scroll to position [573, 0]
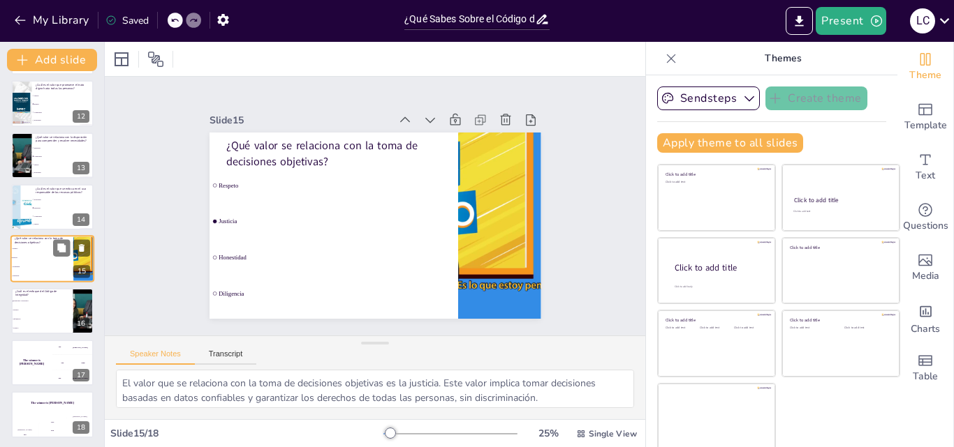
click at [36, 325] on li "Técnico" at bounding box center [42, 328] width 62 height 8
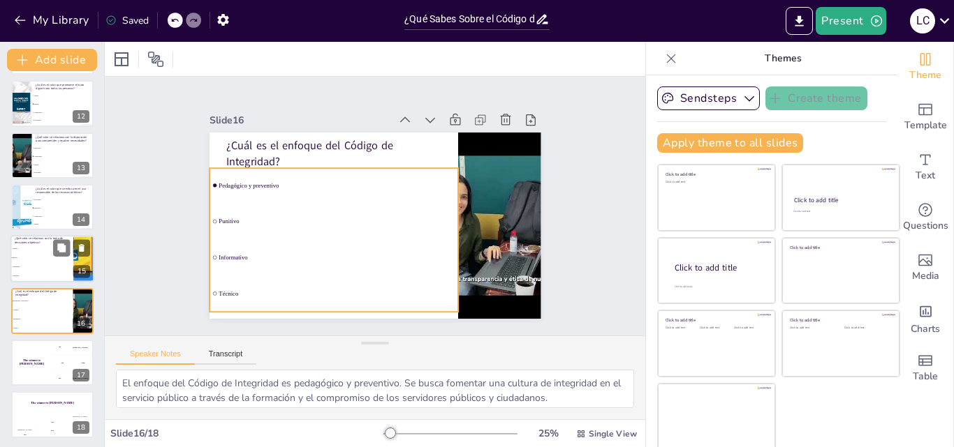
scroll to position [575, 0]
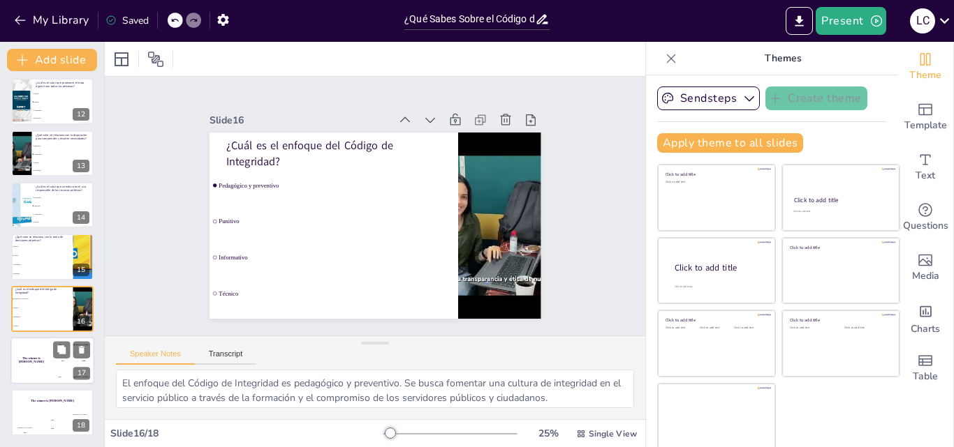
click at [31, 361] on h4 "The winner is Niels 🏆" at bounding box center [31, 360] width 42 height 7
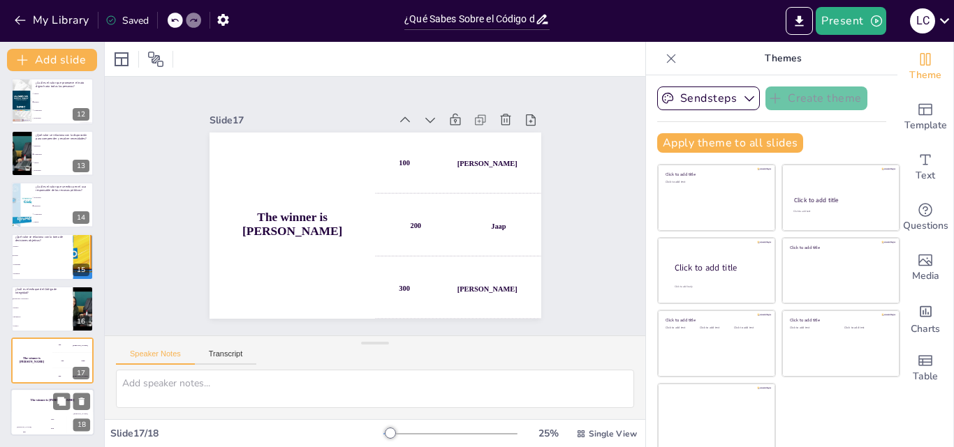
click at [21, 412] on div "The winner is Niels 🏆" at bounding box center [52, 402] width 84 height 24
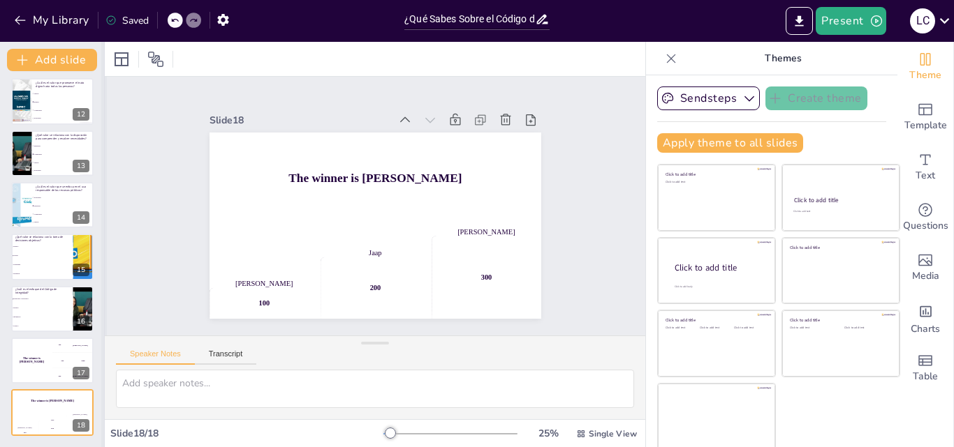
click at [101, 367] on div at bounding box center [104, 245] width 6 height 406
click at [80, 401] on icon at bounding box center [82, 403] width 6 height 8
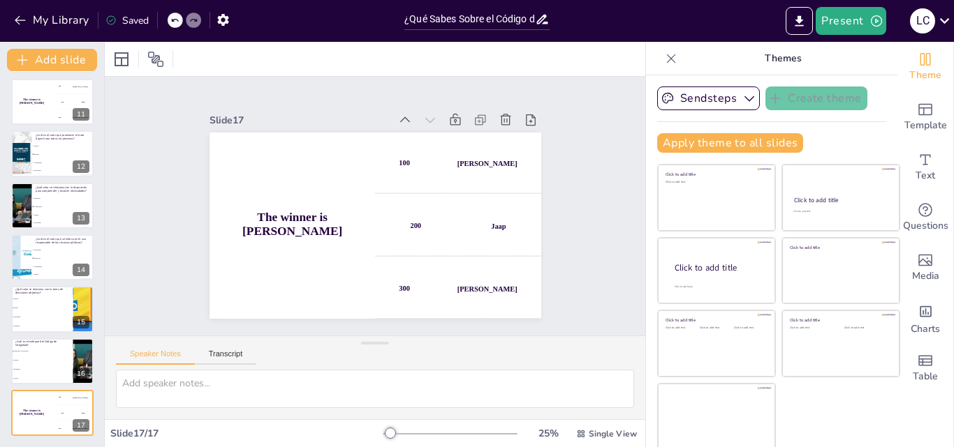
scroll to position [523, 0]
click at [80, 400] on icon at bounding box center [82, 403] width 6 height 8
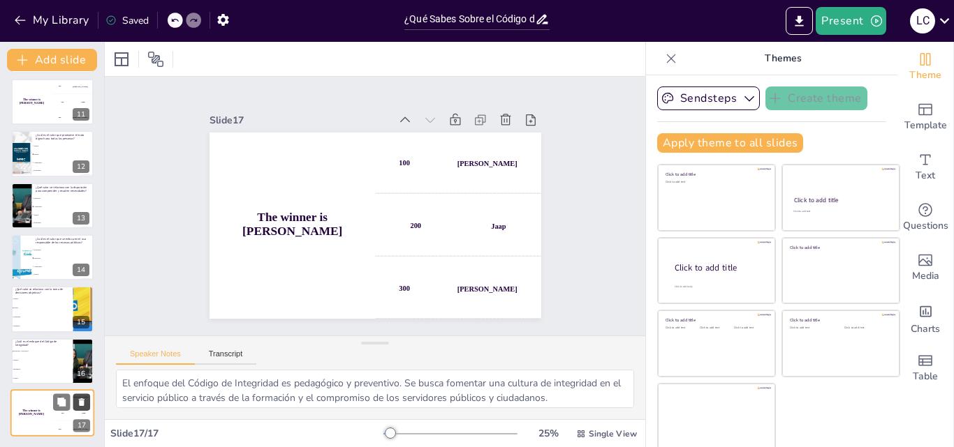
scroll to position [471, 0]
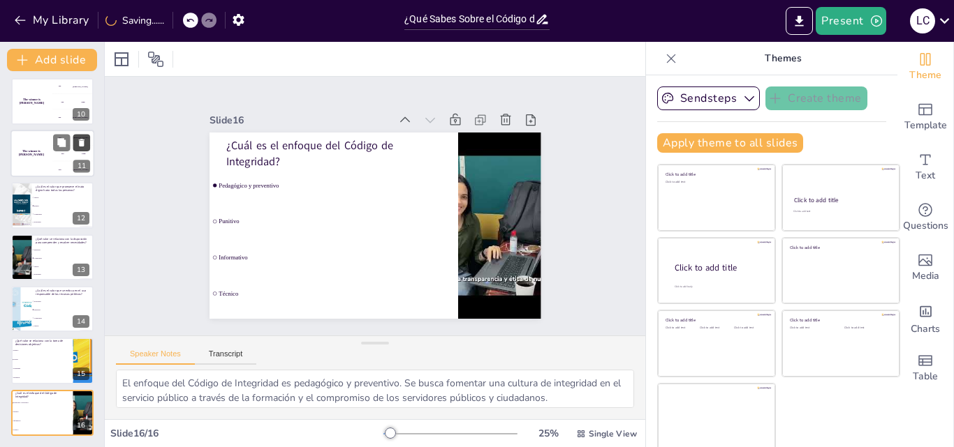
click at [77, 138] on icon at bounding box center [82, 143] width 10 height 10
click at [83, 142] on icon at bounding box center [82, 143] width 6 height 8
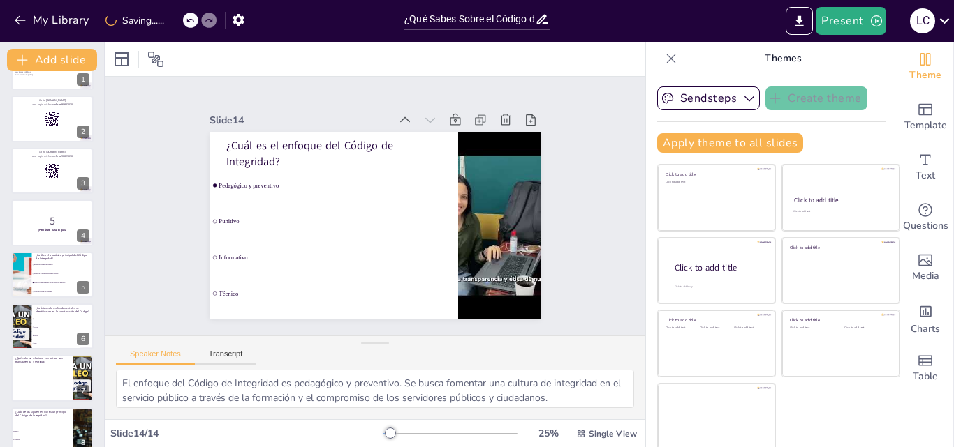
scroll to position [0, 0]
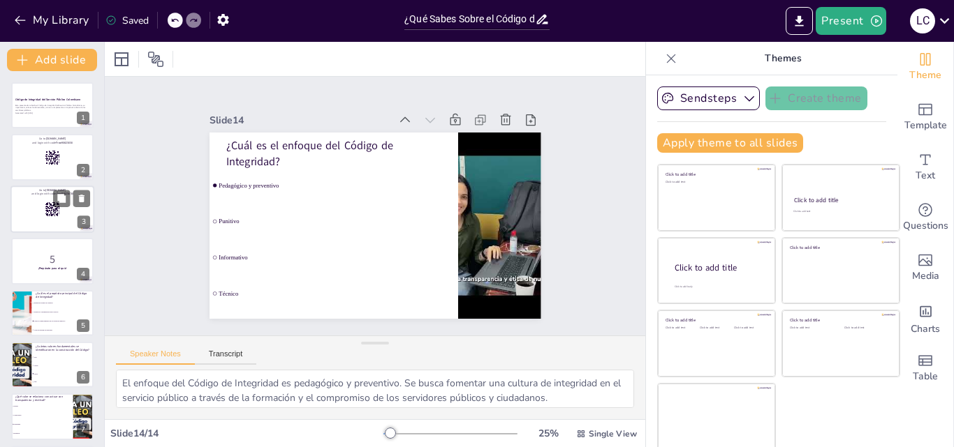
click at [51, 228] on div at bounding box center [52, 209] width 84 height 47
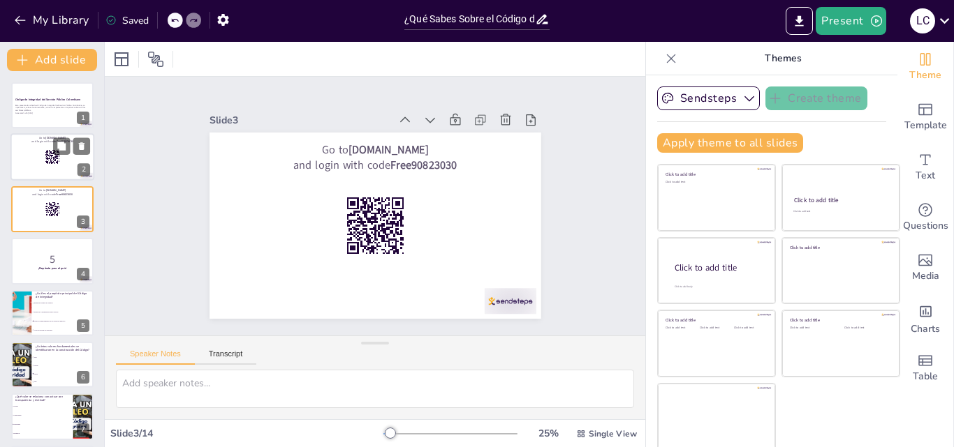
click at [39, 158] on div at bounding box center [52, 157] width 84 height 47
click at [35, 158] on div at bounding box center [52, 157] width 84 height 47
click at [83, 147] on icon at bounding box center [82, 147] width 6 height 8
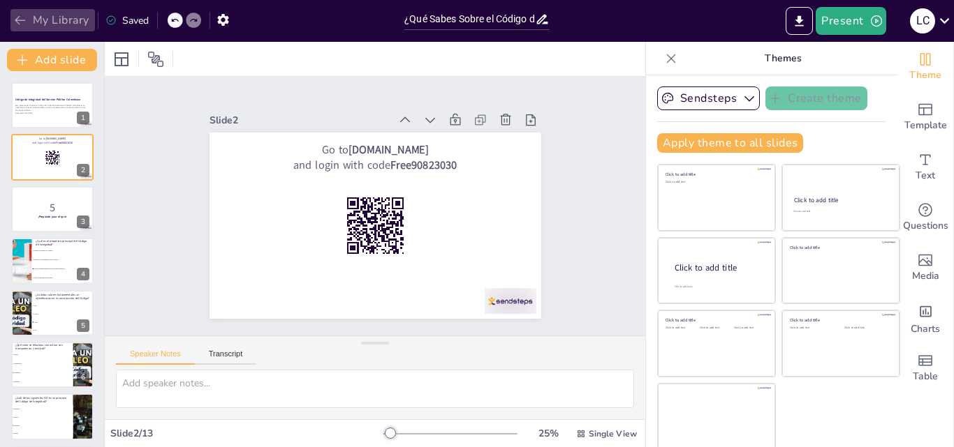
click at [17, 15] on icon "button" at bounding box center [20, 20] width 14 height 14
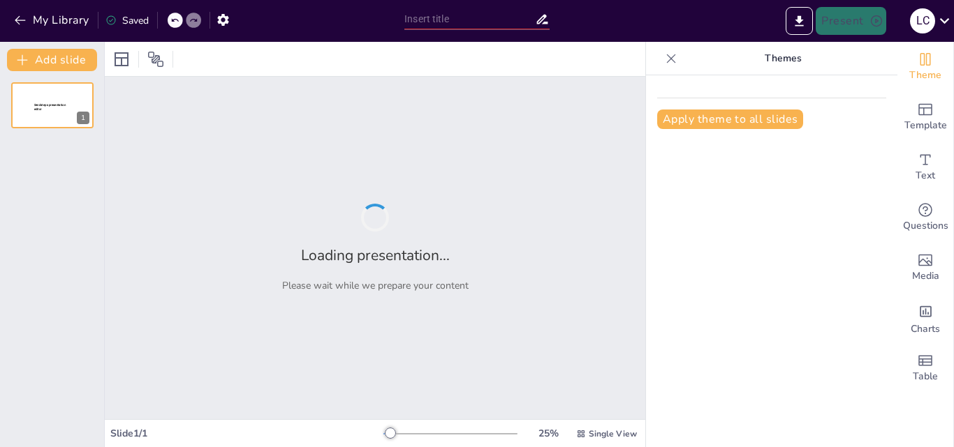
type input "¿Qué Sabes Sobre el Código de Integridad del Servicio Público Colombiano?"
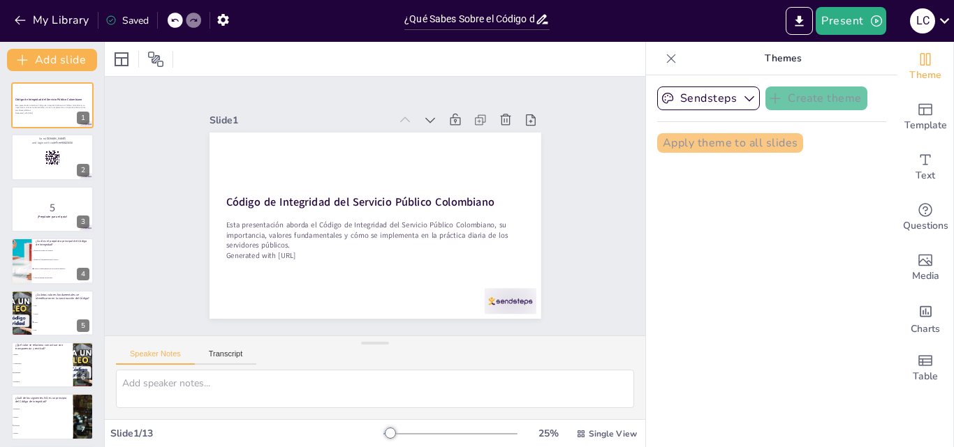
checkbox input "true"
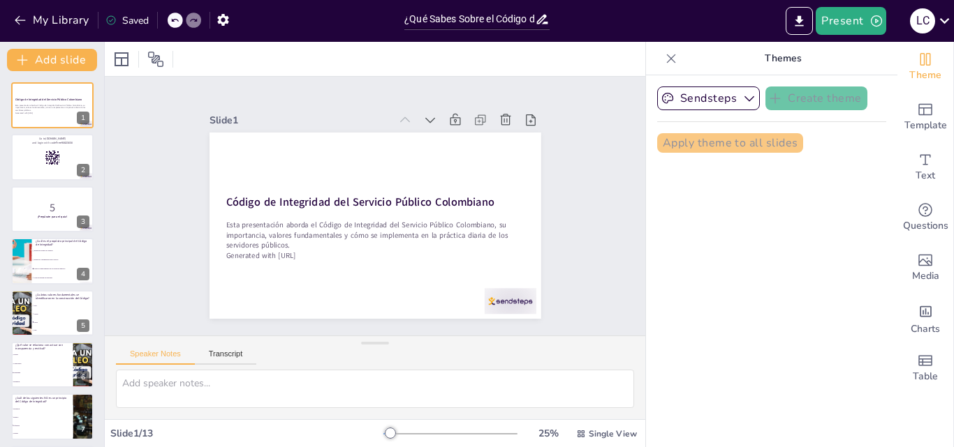
checkbox input "true"
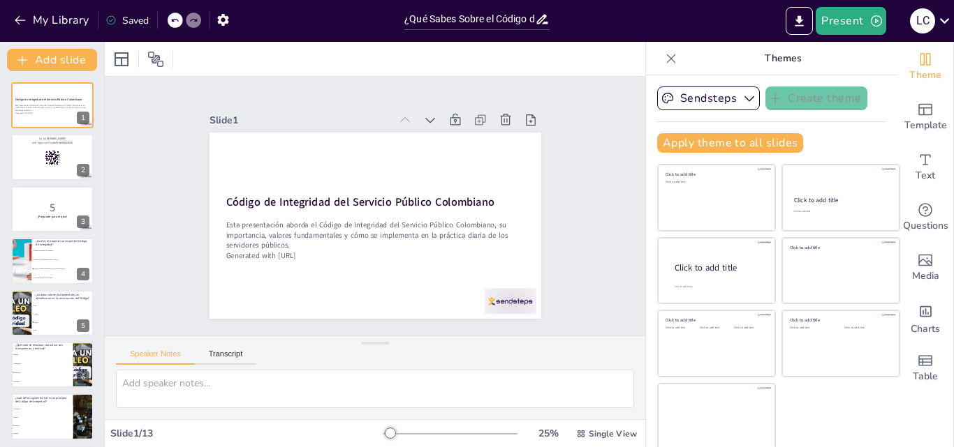
checkbox input "true"
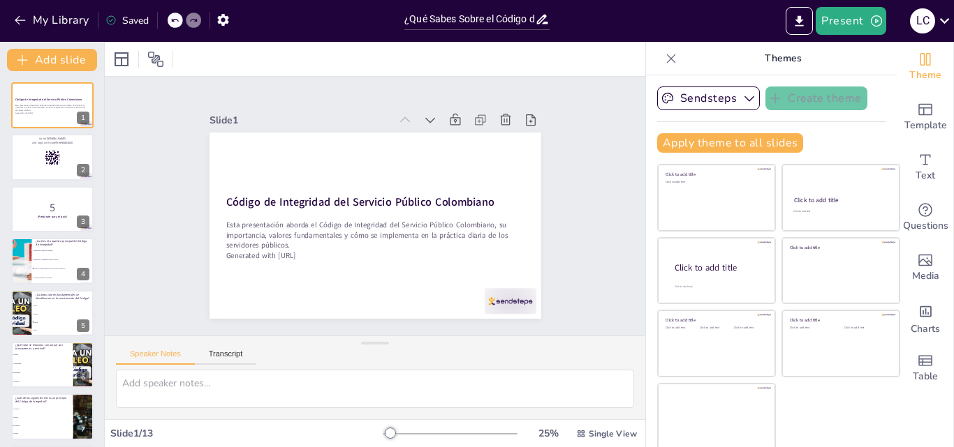
checkbox input "true"
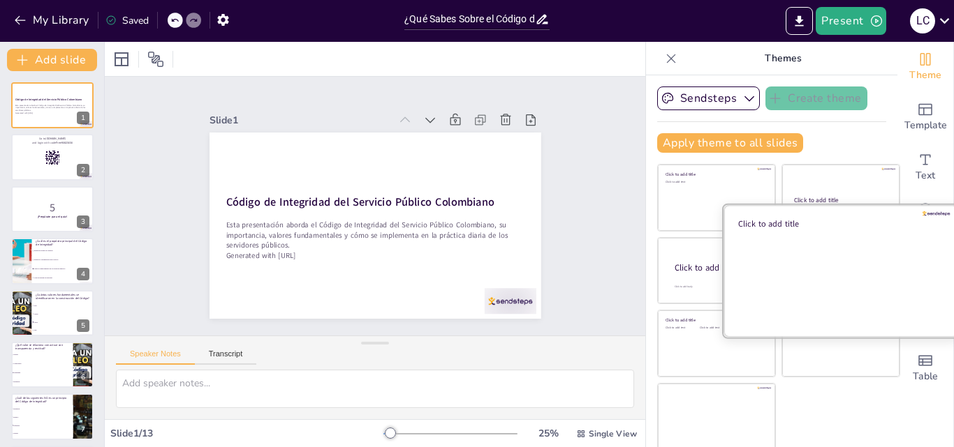
checkbox input "true"
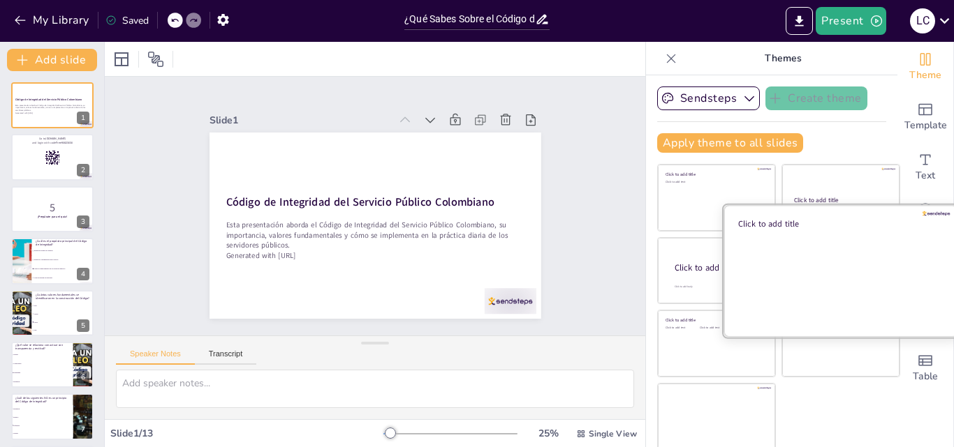
checkbox input "true"
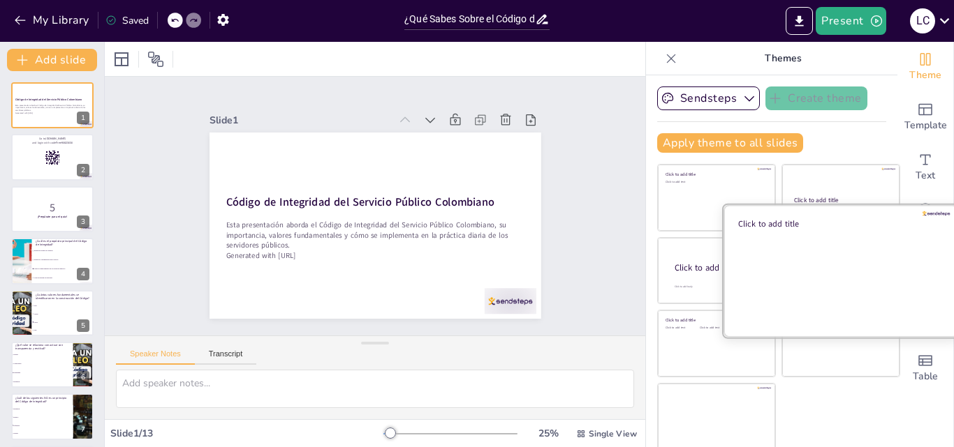
checkbox input "true"
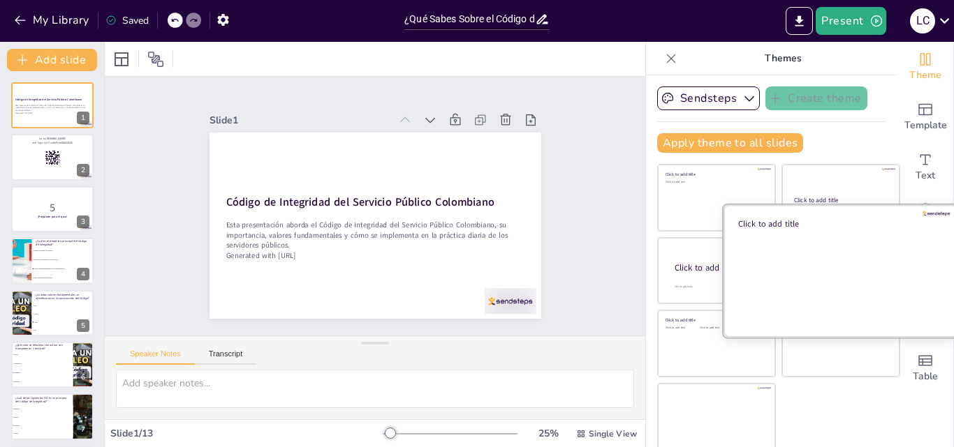
checkbox input "true"
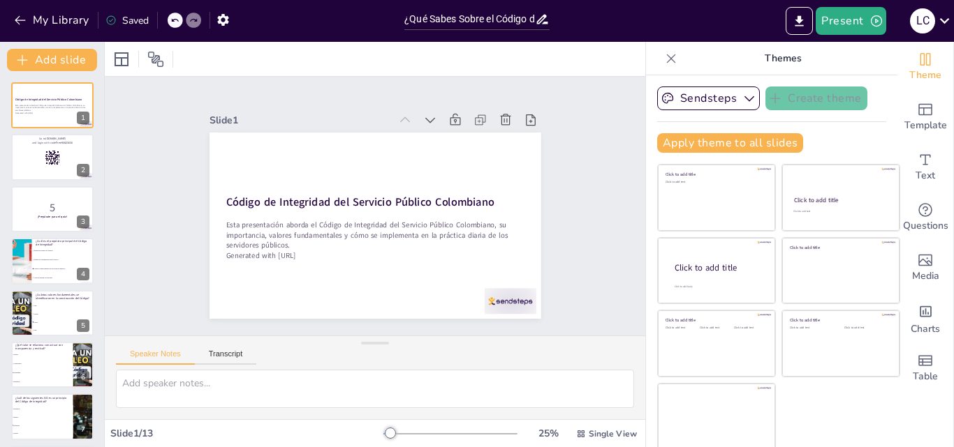
checkbox input "true"
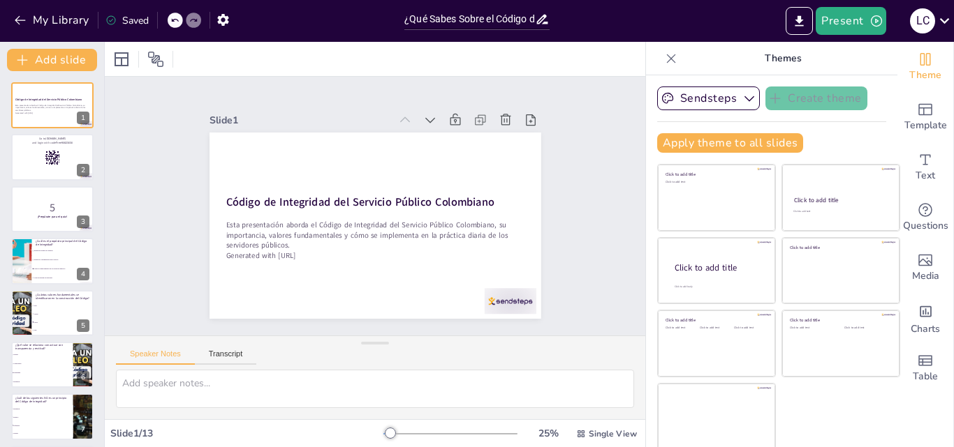
checkbox input "true"
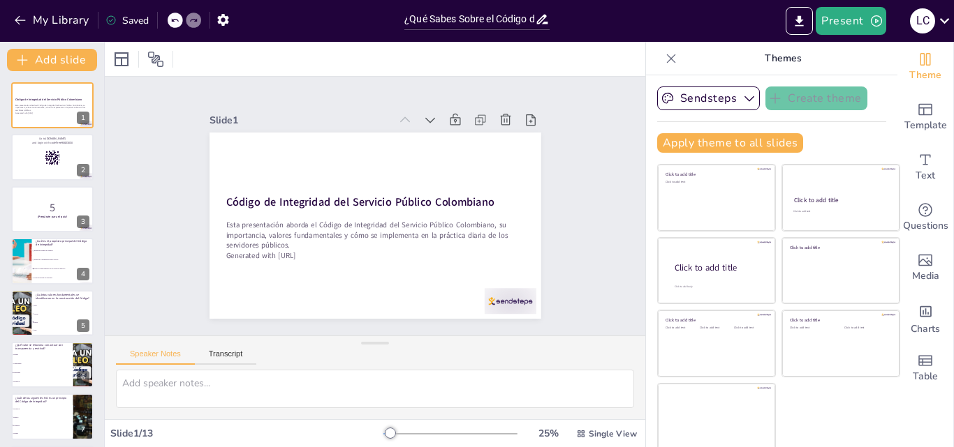
scroll to position [3, 0]
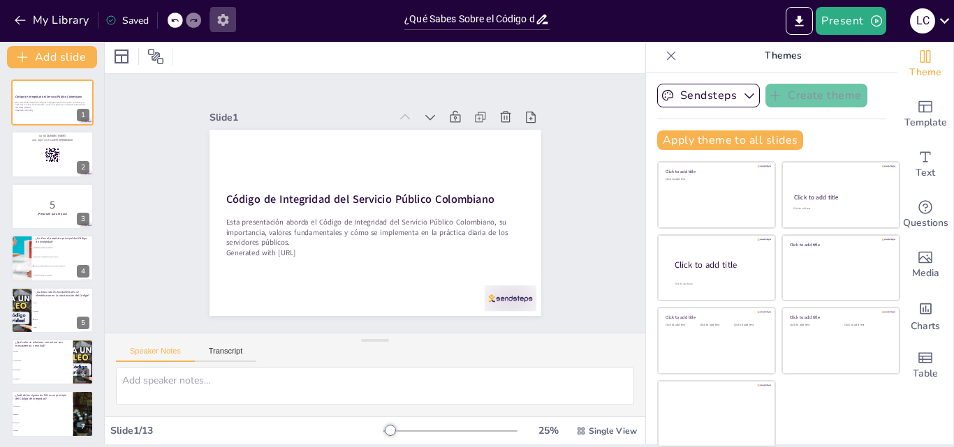
click at [228, 23] on icon "button" at bounding box center [222, 20] width 11 height 12
click at [228, 27] on button "button" at bounding box center [223, 19] width 26 height 25
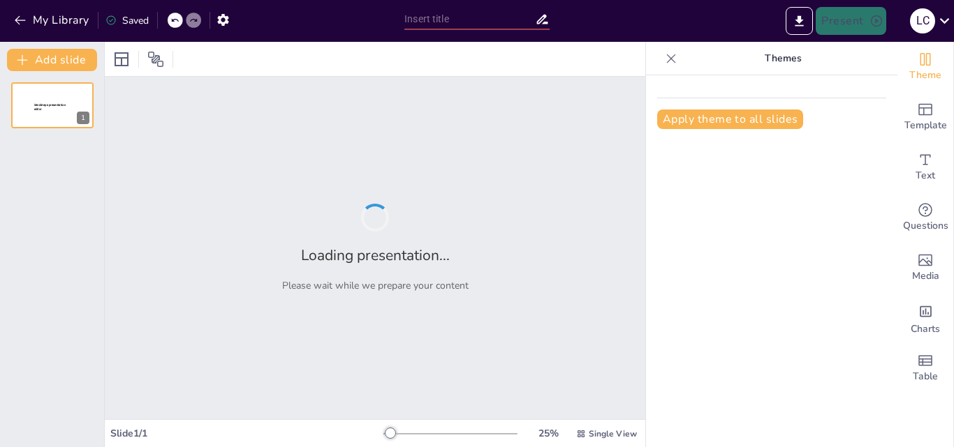
type input "¿Qué Sabes Sobre el Código de Integridad del Servicio Público Colombiano?"
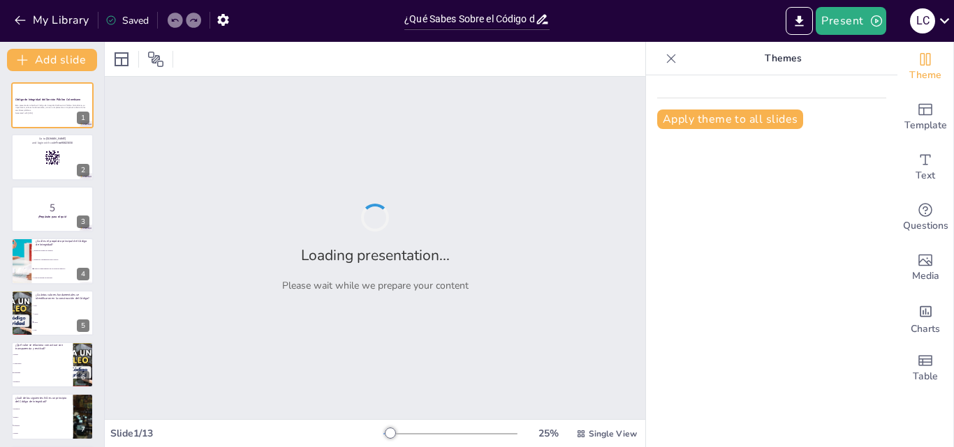
checkbox input "true"
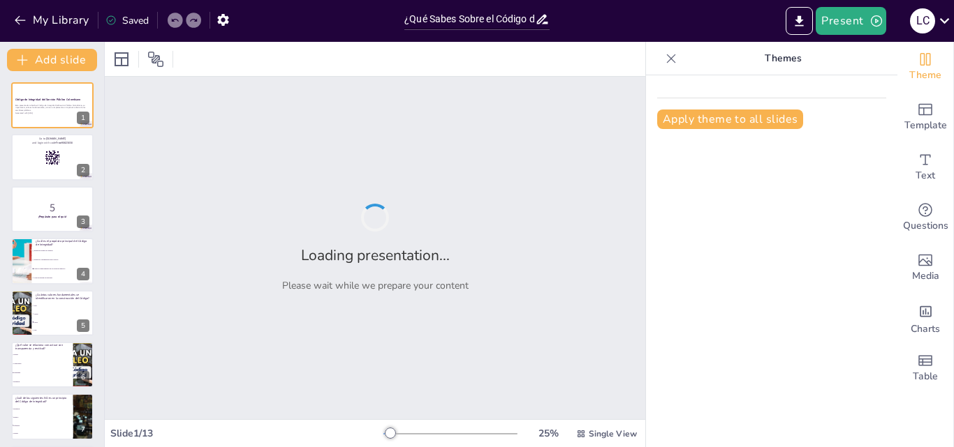
checkbox input "true"
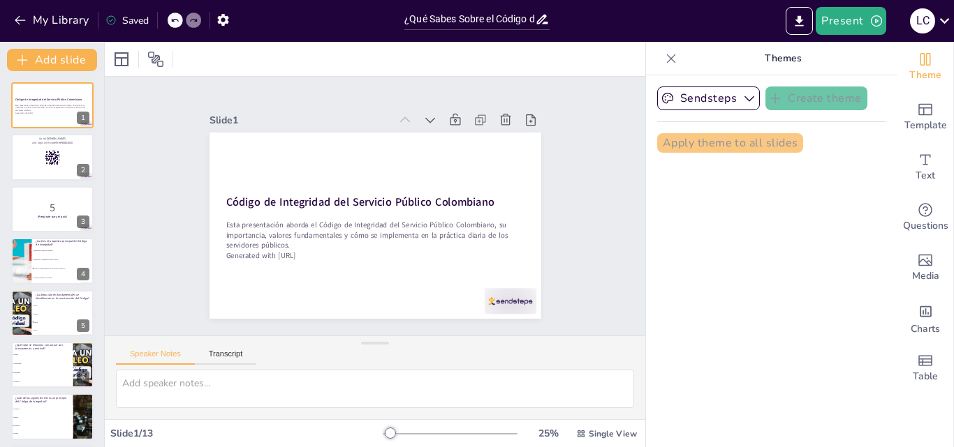
checkbox input "true"
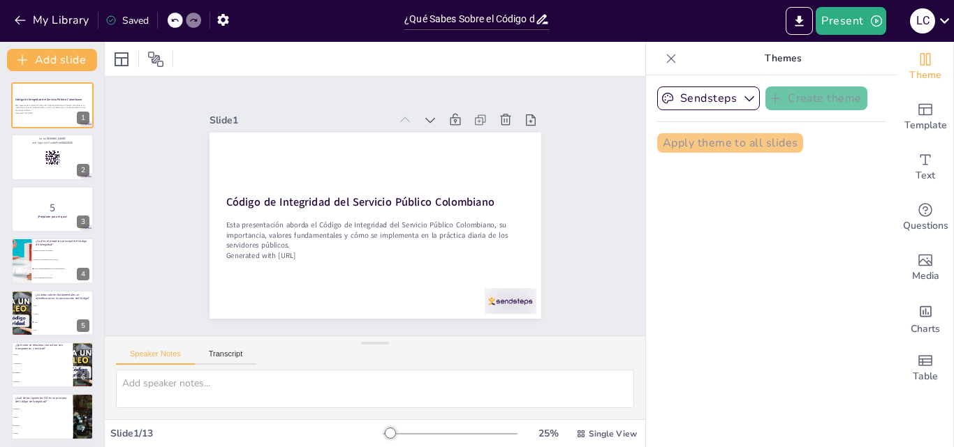
checkbox input "true"
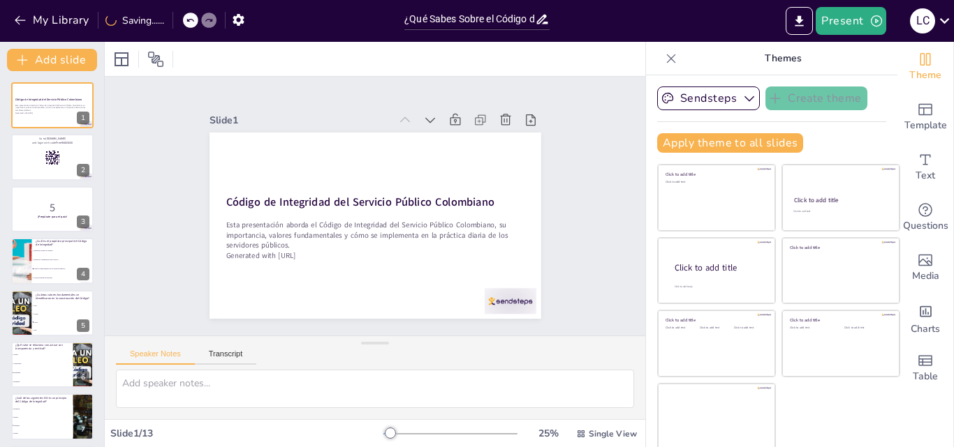
checkbox input "true"
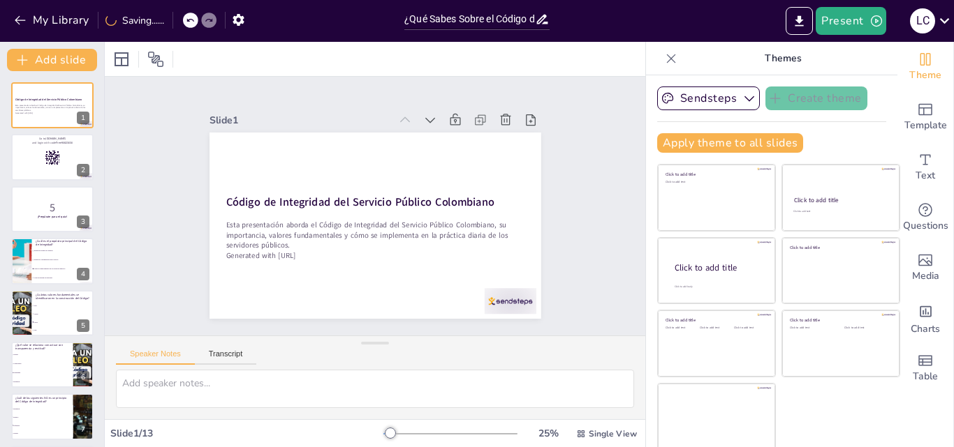
checkbox input "true"
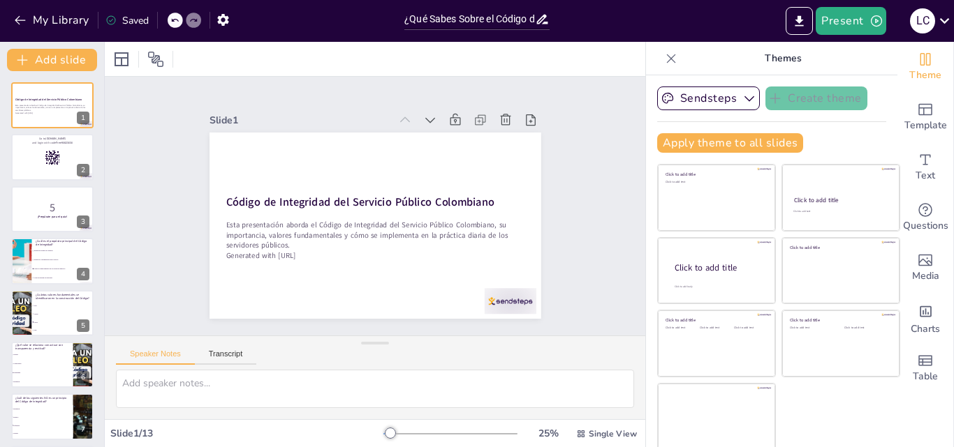
checkbox input "true"
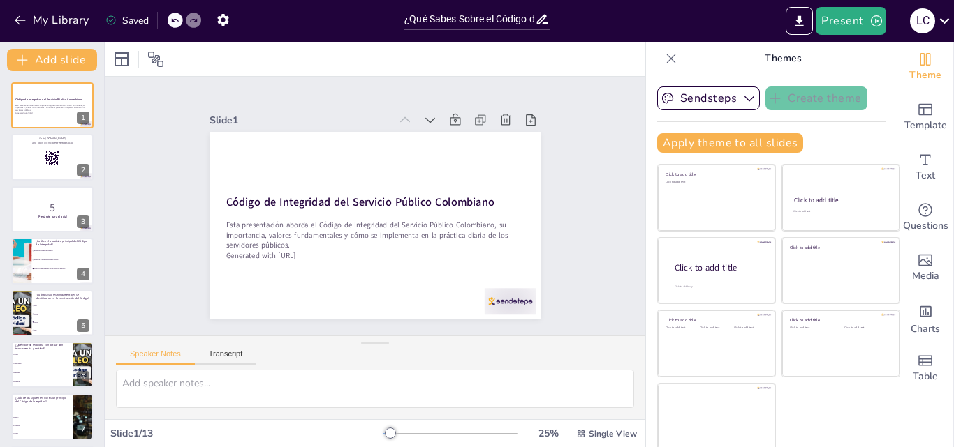
checkbox input "true"
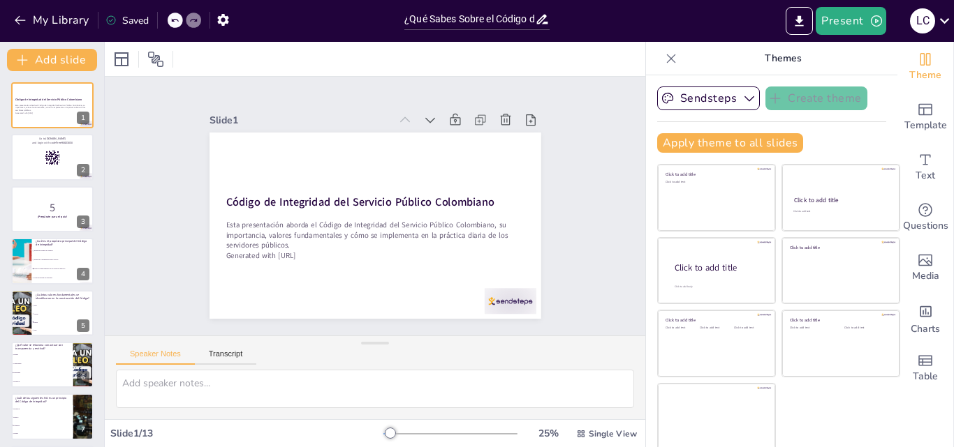
checkbox input "true"
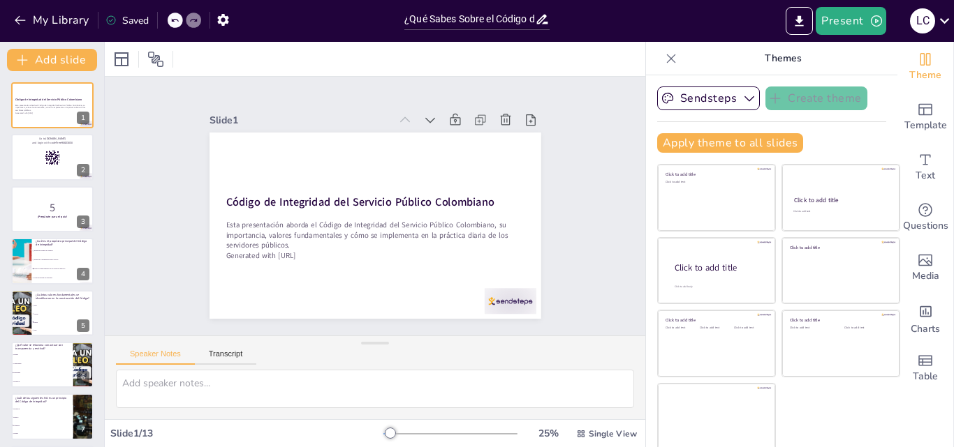
checkbox input "true"
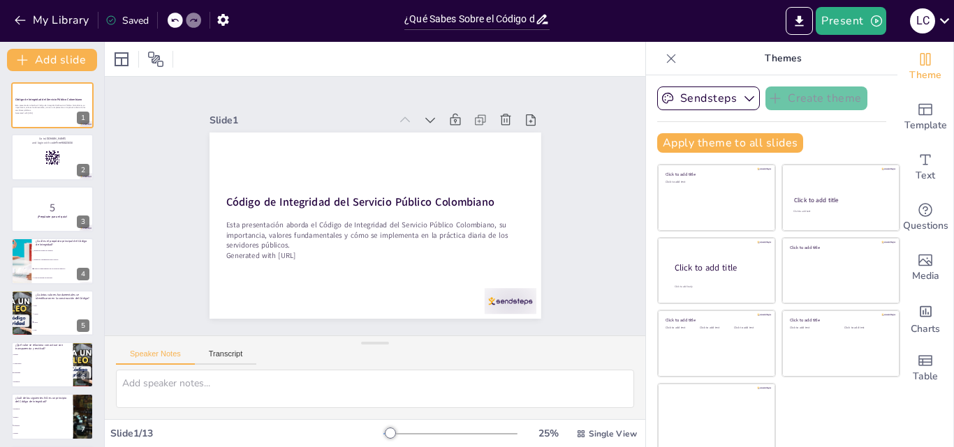
checkbox input "true"
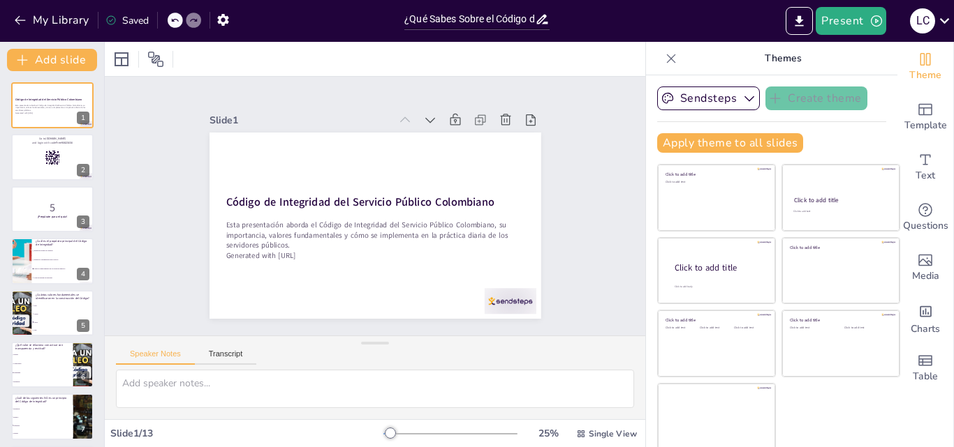
checkbox input "true"
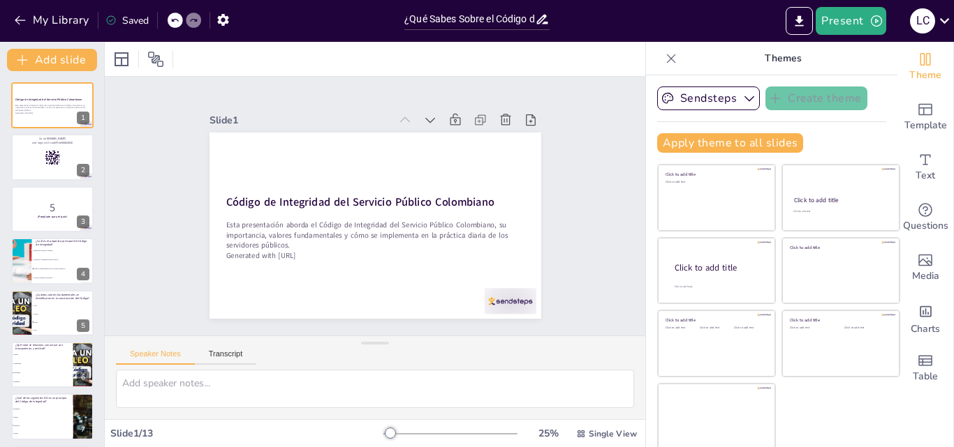
checkbox input "true"
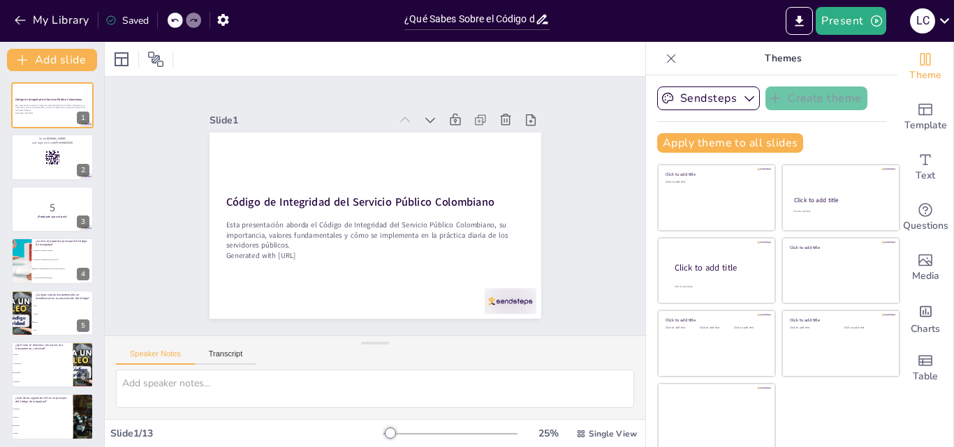
checkbox input "true"
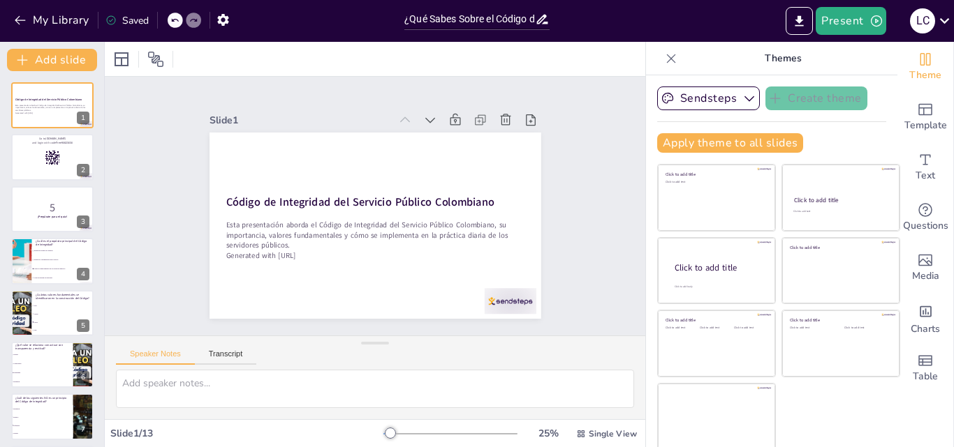
checkbox input "true"
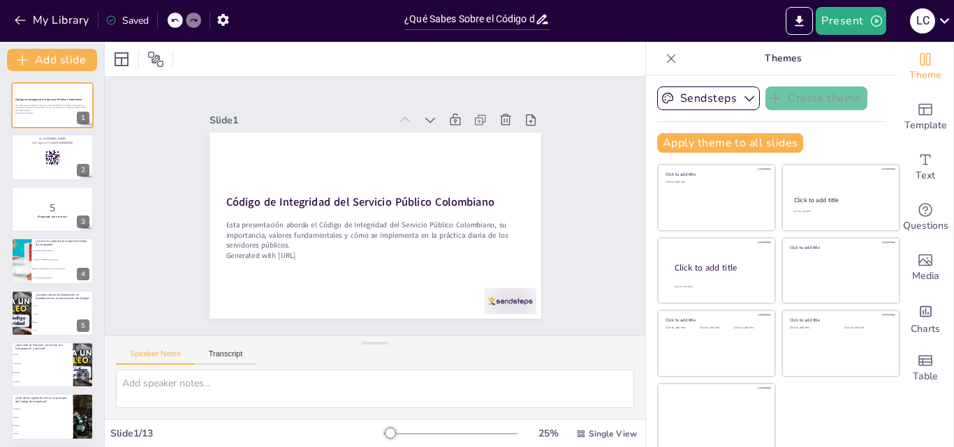
checkbox input "true"
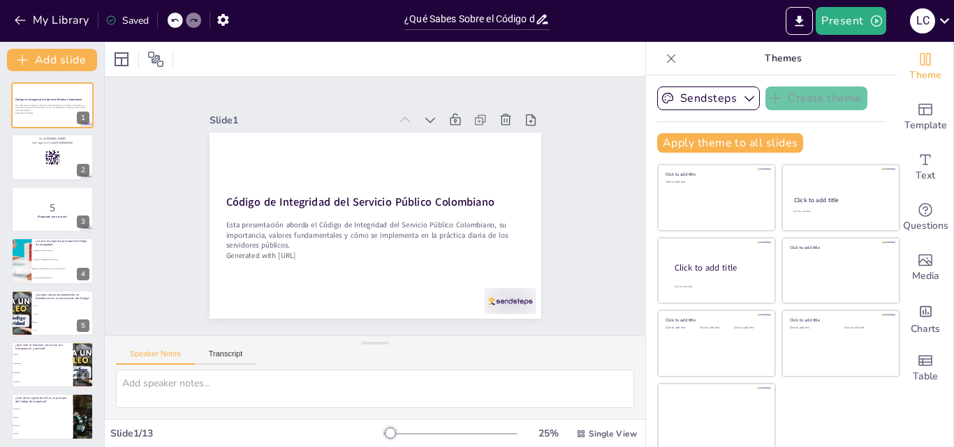
checkbox input "true"
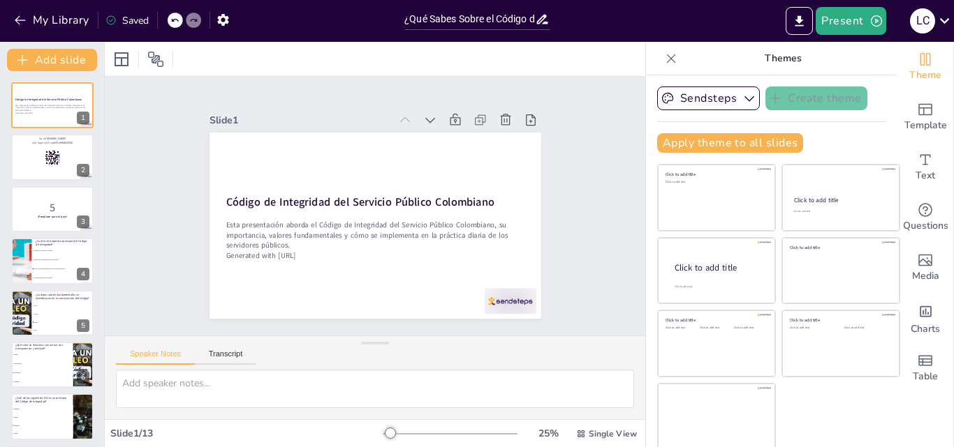
checkbox input "true"
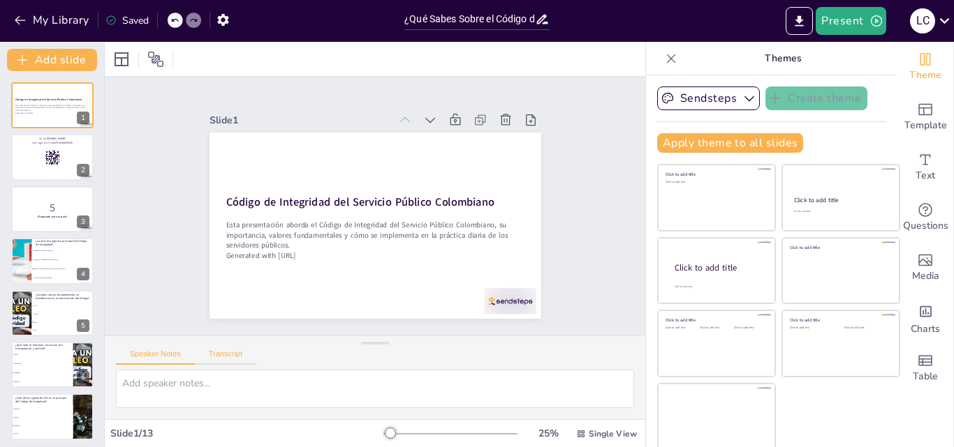
click at [232, 353] on button "Transcript" at bounding box center [226, 357] width 62 height 15
checkbox input "true"
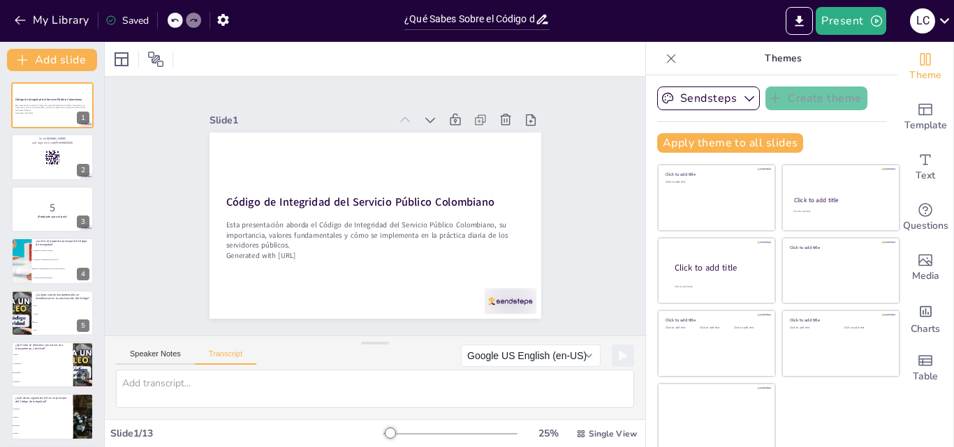
checkbox input "true"
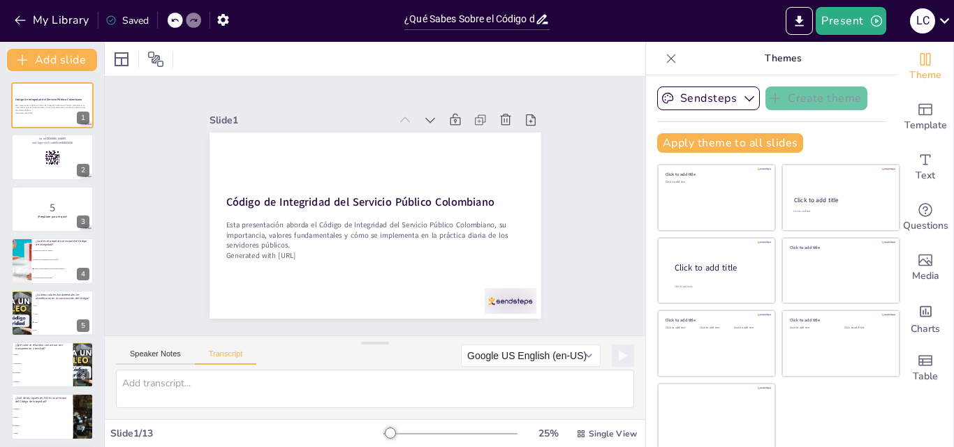
checkbox input "true"
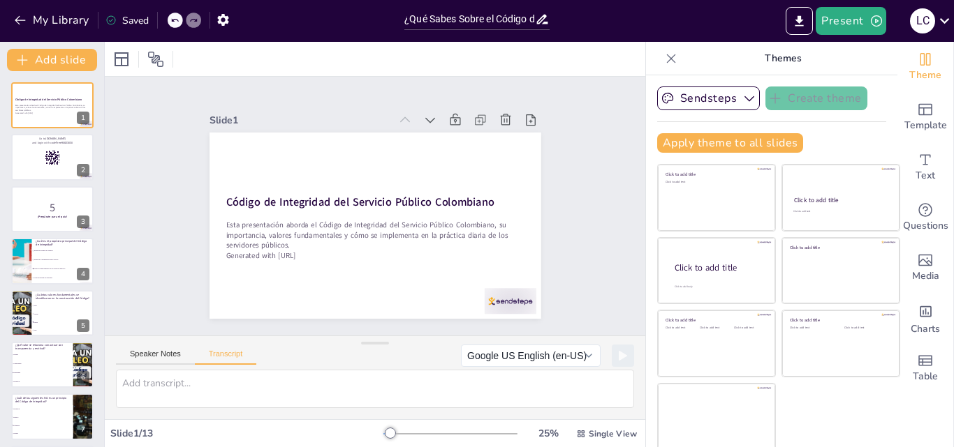
checkbox input "true"
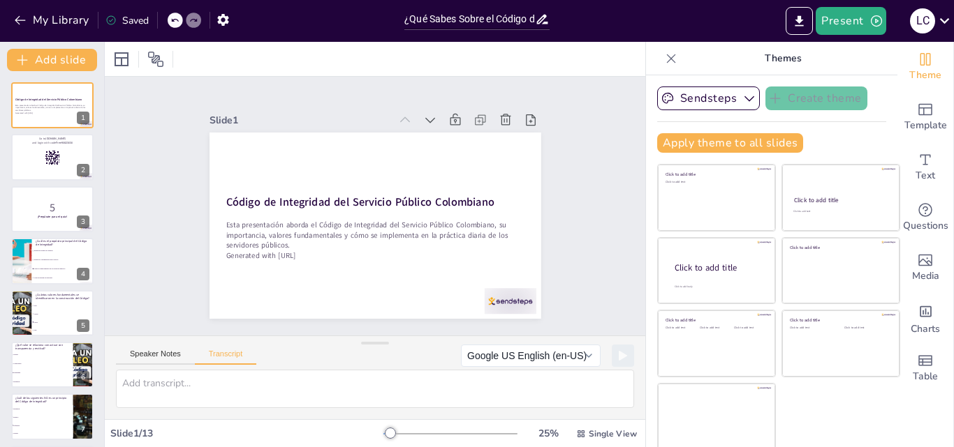
checkbox input "true"
click at [558, 355] on button "Google US English (en-US)" at bounding box center [531, 356] width 140 height 22
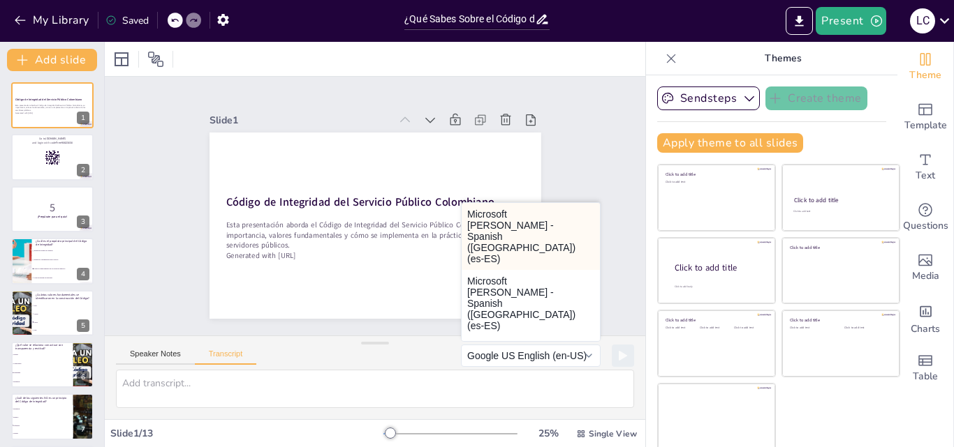
click at [494, 230] on button "Microsoft Helena - Spanish (Spain) (es-ES)" at bounding box center [530, 236] width 138 height 67
checkbox input "true"
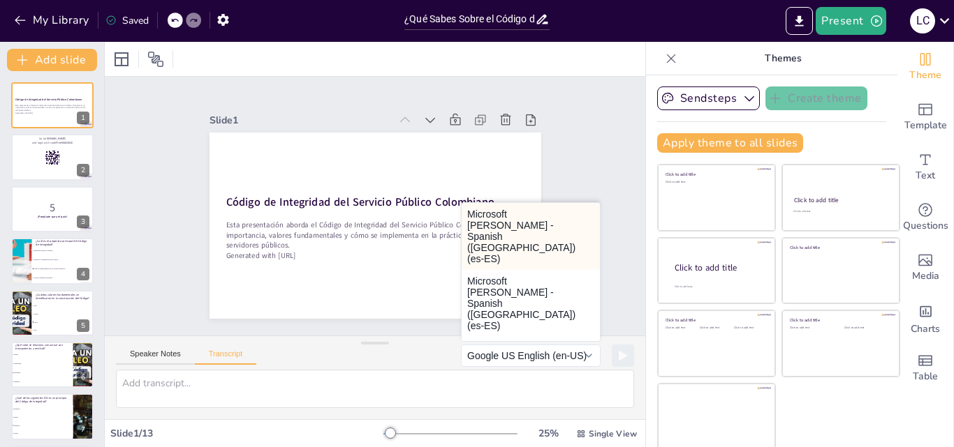
checkbox input "true"
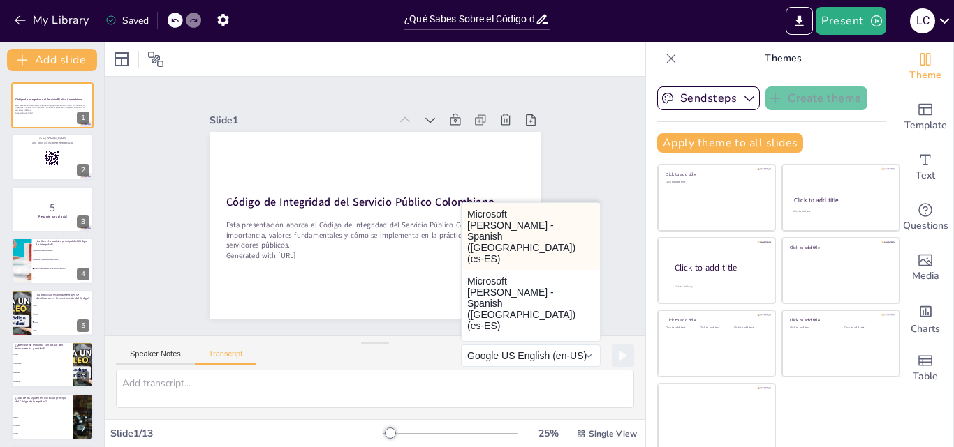
checkbox input "true"
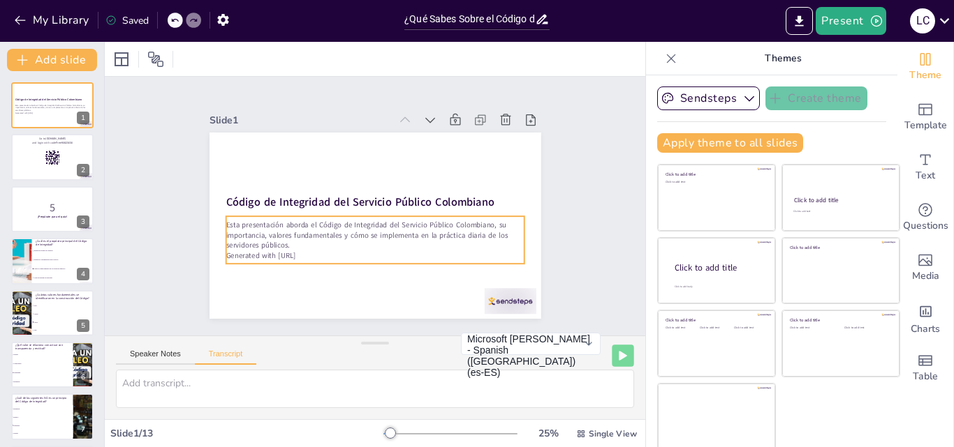
checkbox input "true"
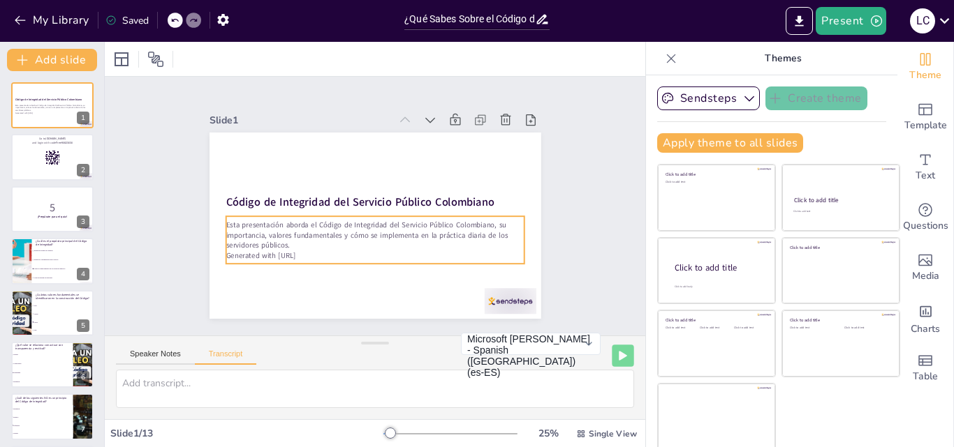
checkbox input "true"
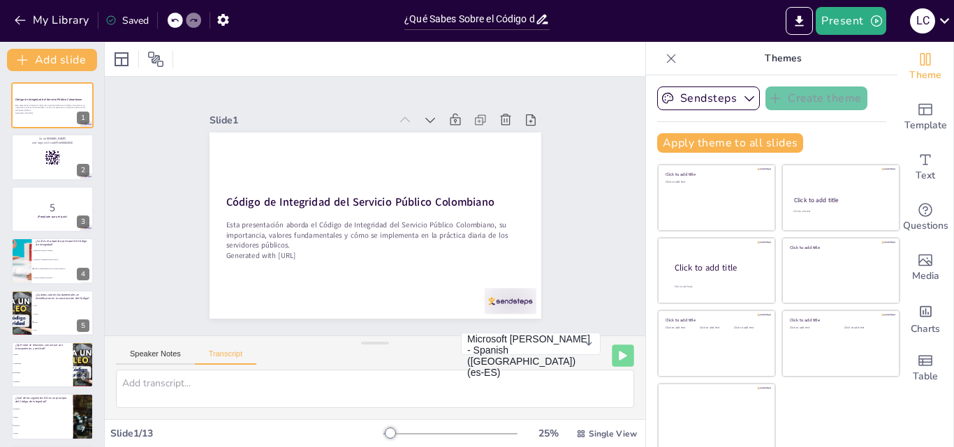
checkbox input "true"
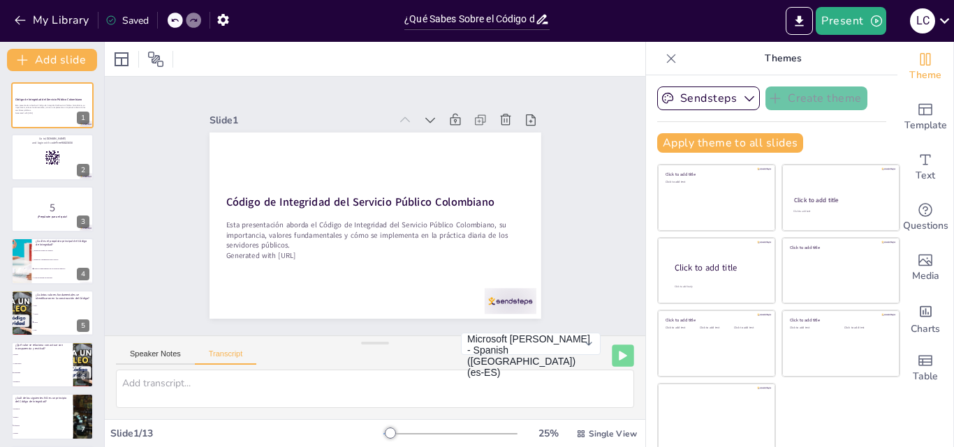
checkbox input "true"
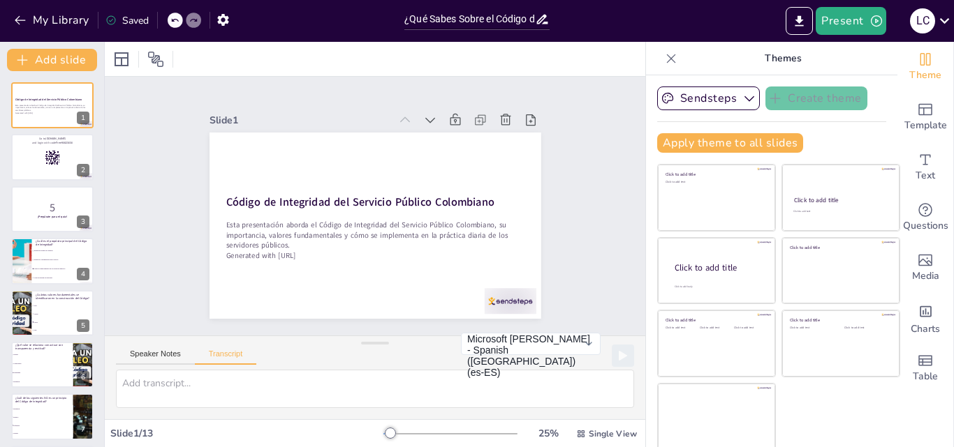
checkbox input "true"
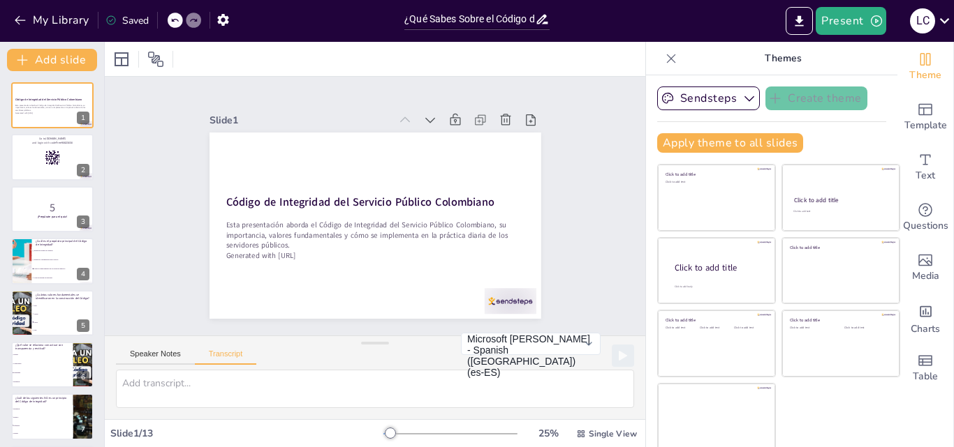
checkbox input "true"
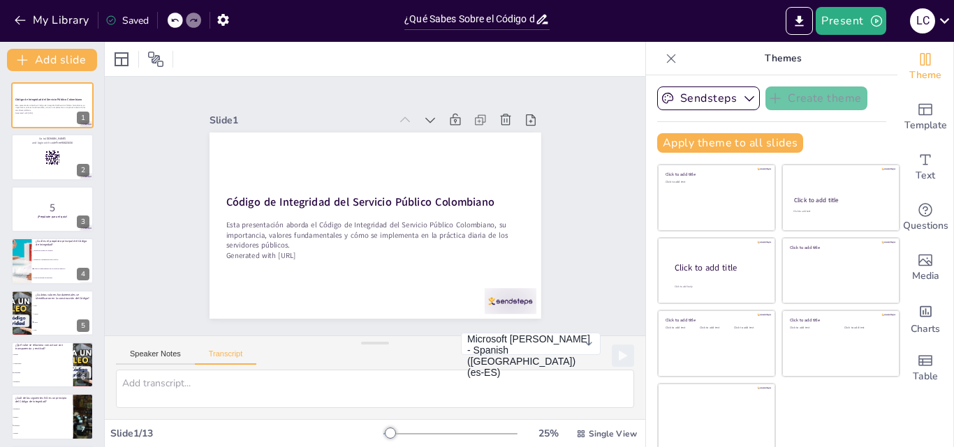
checkbox input "true"
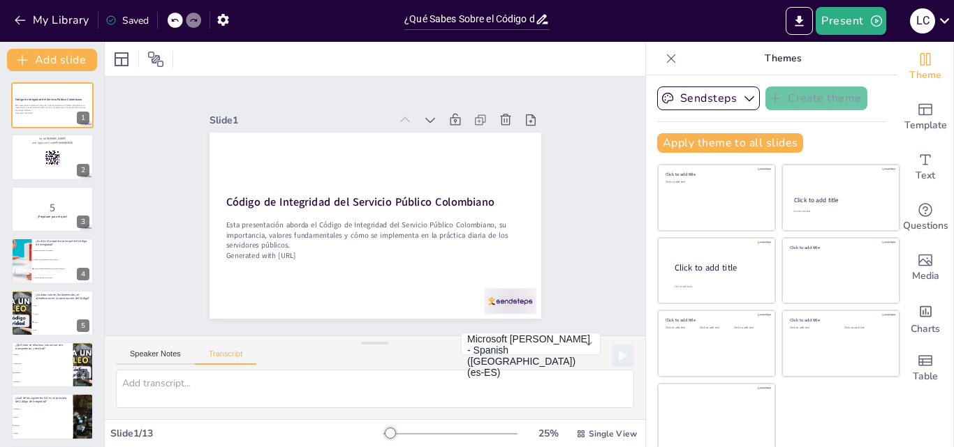
checkbox input "true"
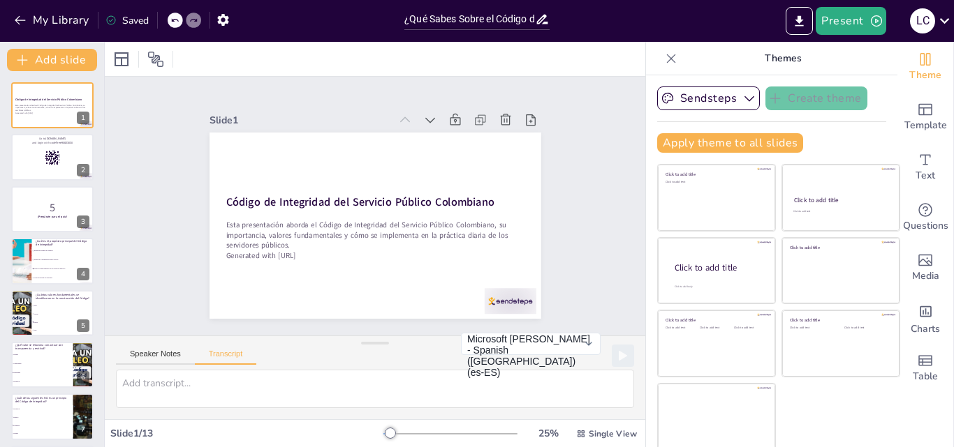
checkbox input "true"
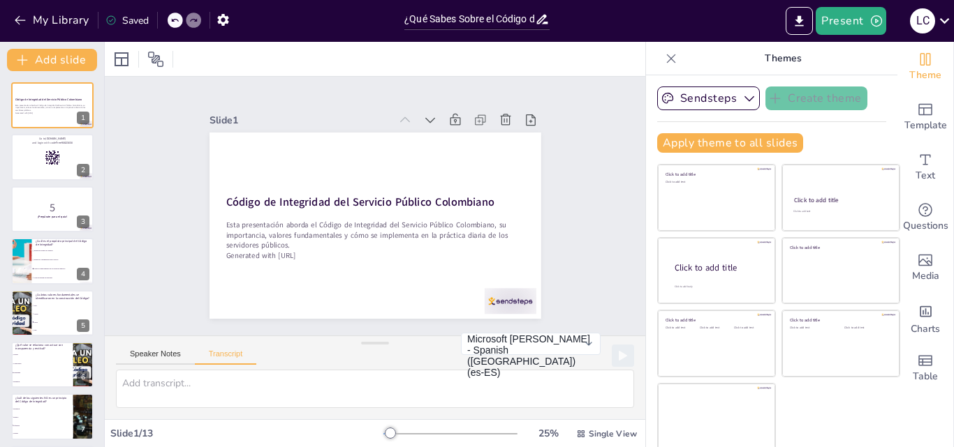
checkbox input "true"
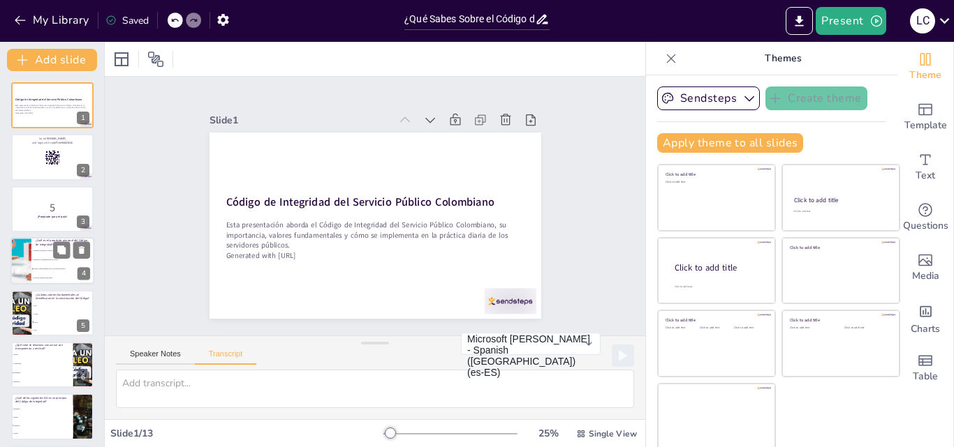
checkbox input "true"
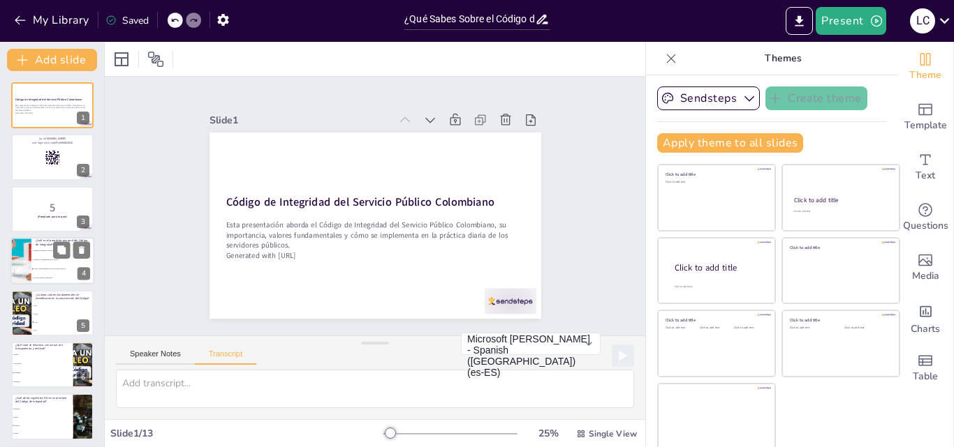
checkbox input "true"
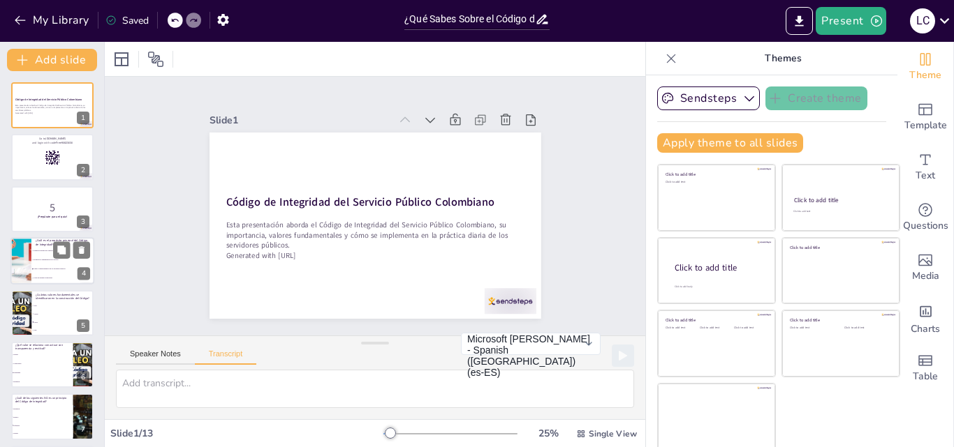
checkbox input "true"
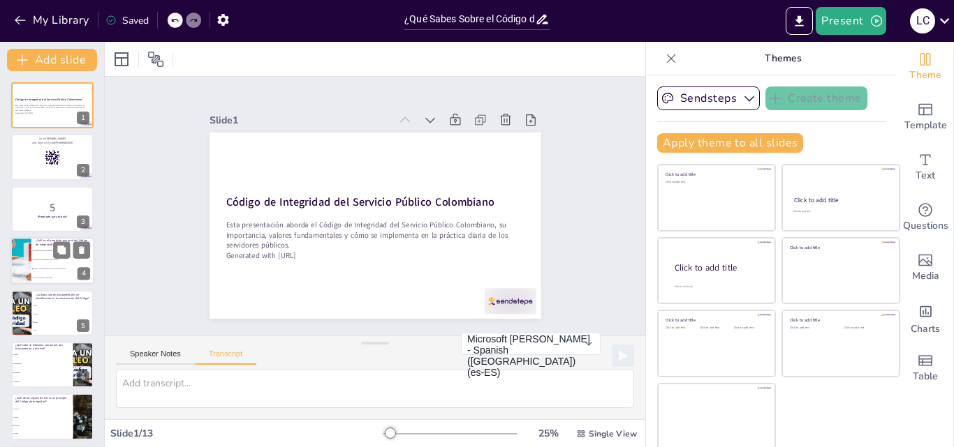
checkbox input "true"
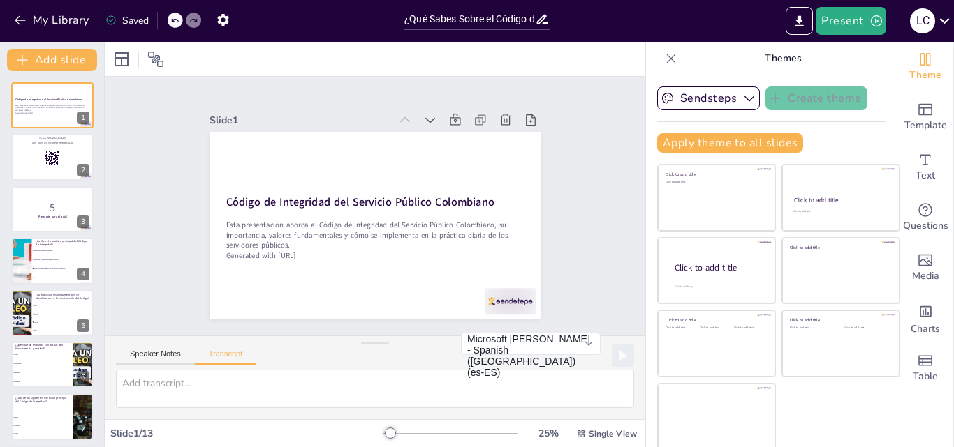
checkbox input "true"
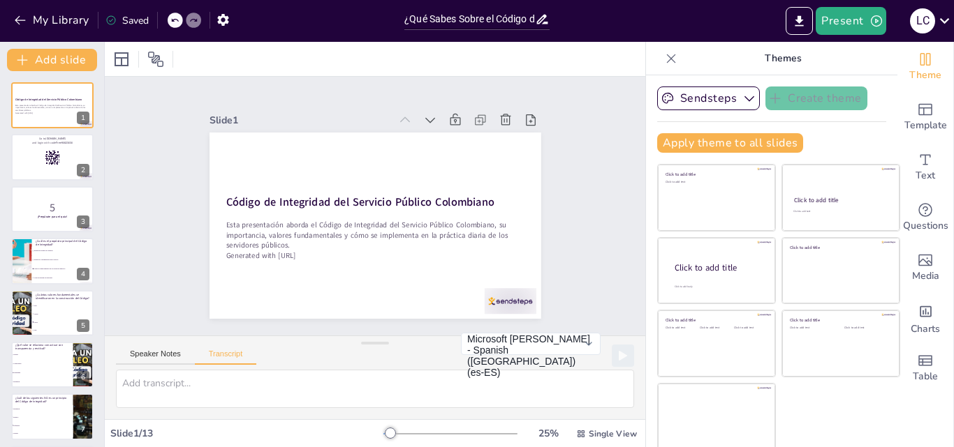
checkbox input "true"
click at [742, 102] on icon "button" at bounding box center [749, 98] width 14 height 14
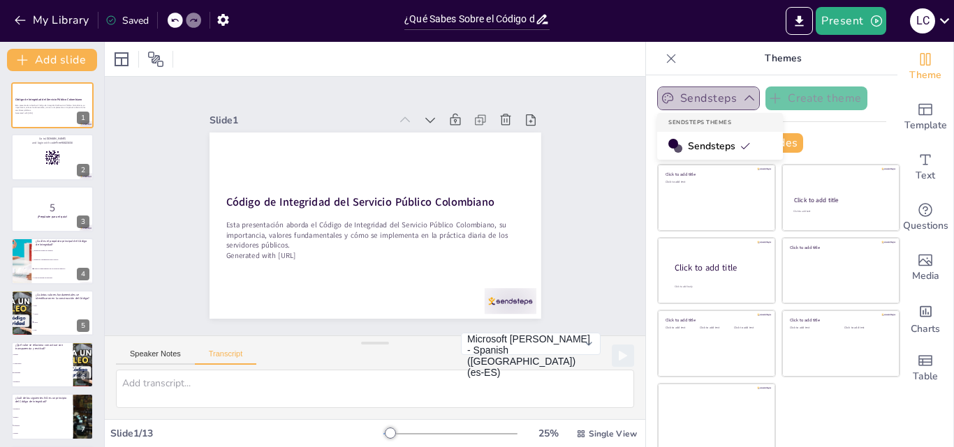
click at [742, 102] on icon "button" at bounding box center [749, 98] width 14 height 14
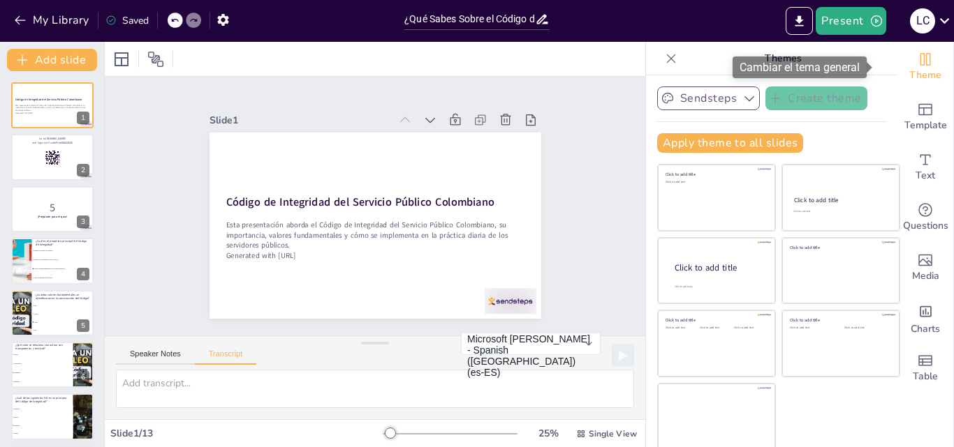
click at [919, 84] on div "Theme" at bounding box center [925, 67] width 56 height 50
click at [915, 61] on div "Theme" at bounding box center [925, 67] width 56 height 50
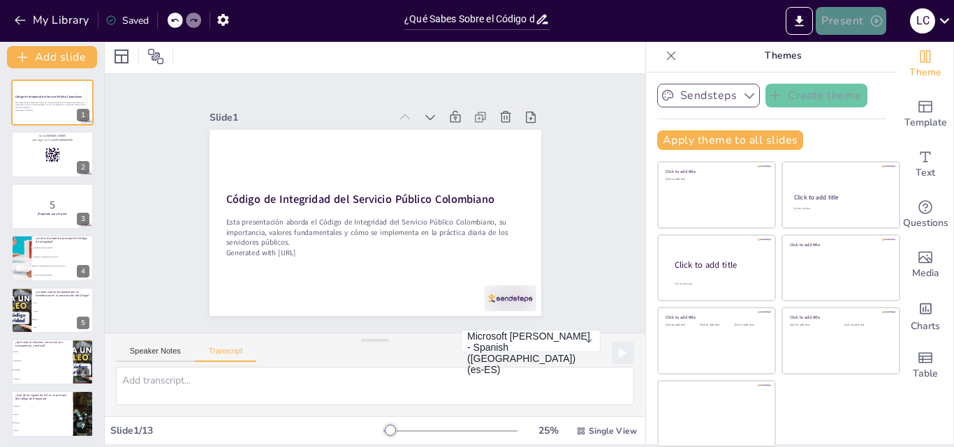
click at [870, 16] on icon "button" at bounding box center [876, 21] width 14 height 14
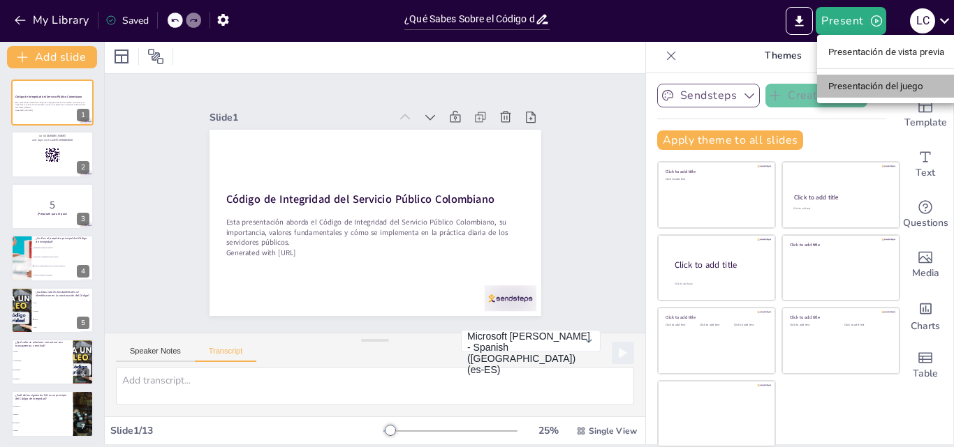
click at [934, 83] on li "Presentación del juego" at bounding box center [886, 86] width 139 height 22
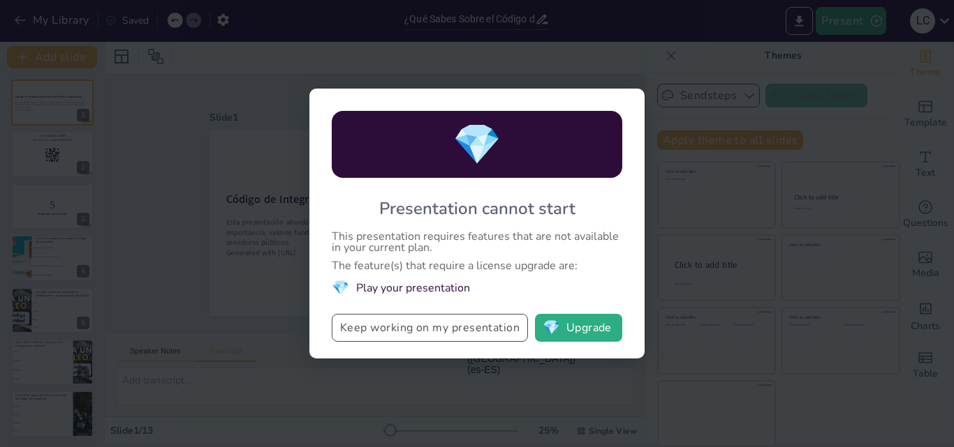
click at [487, 325] on button "Keep working on my presentation" at bounding box center [430, 328] width 196 height 28
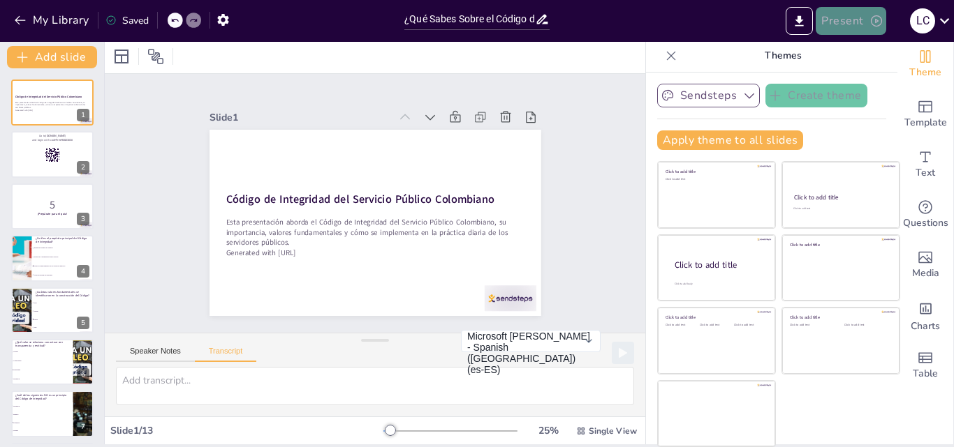
click at [841, 13] on button "Present" at bounding box center [850, 21] width 70 height 28
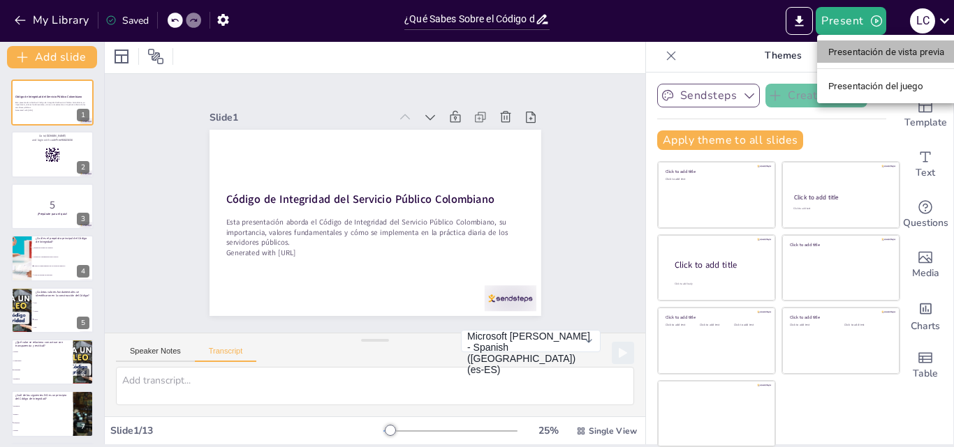
click at [845, 47] on font "Presentación de vista previa" at bounding box center [886, 52] width 117 height 10
